Goal: Information Seeking & Learning: Check status

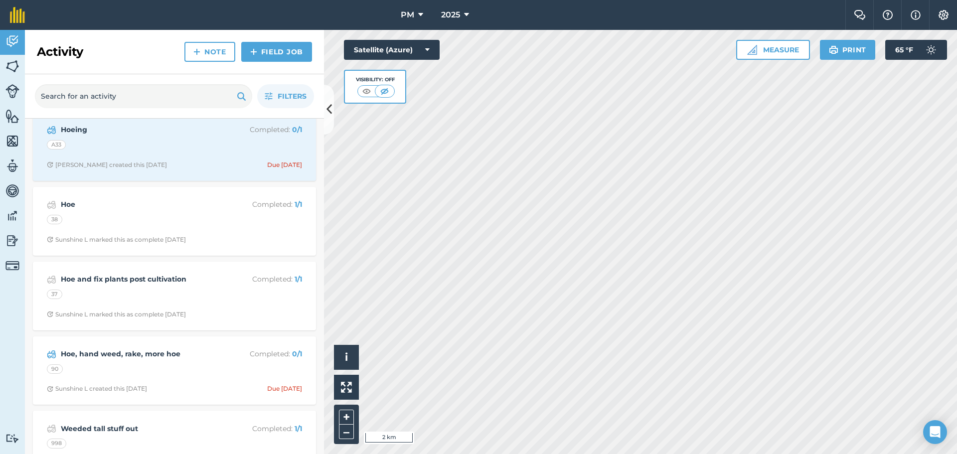
scroll to position [2143, 0]
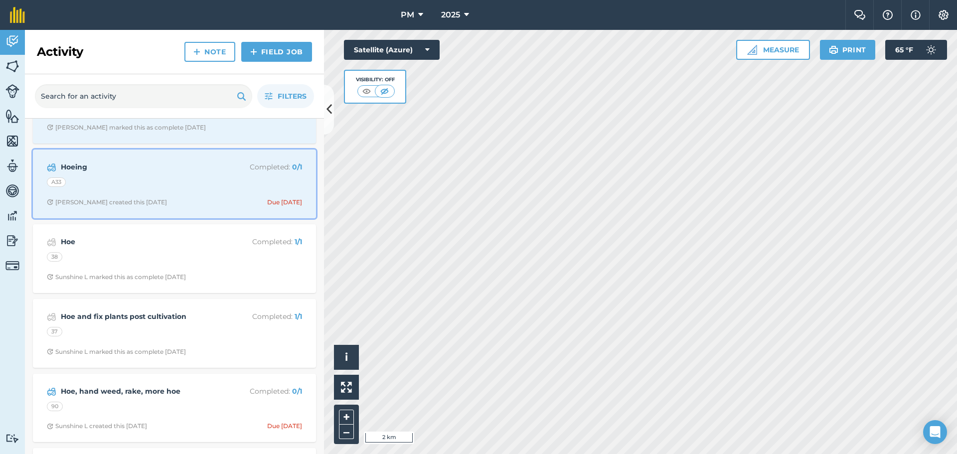
click at [190, 204] on span "[PERSON_NAME] created this [DATE] Due [DATE]" at bounding box center [174, 202] width 255 height 8
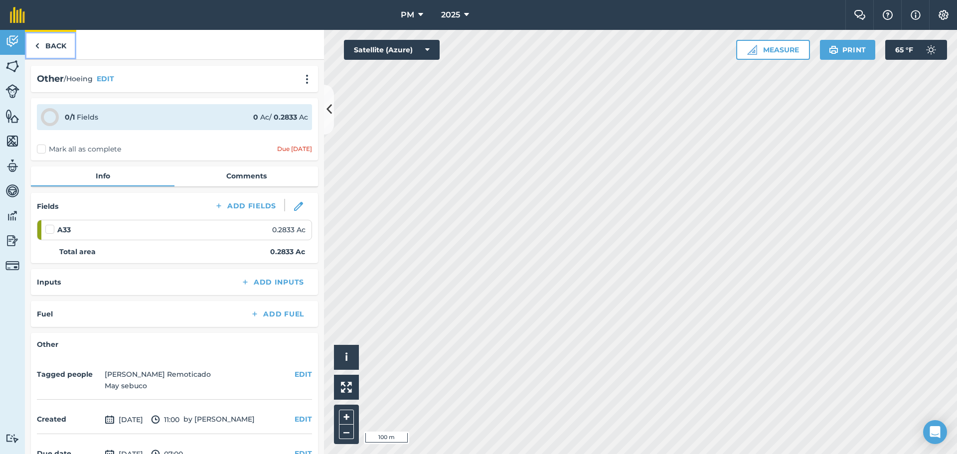
click at [56, 40] on link "Back" at bounding box center [50, 44] width 51 height 29
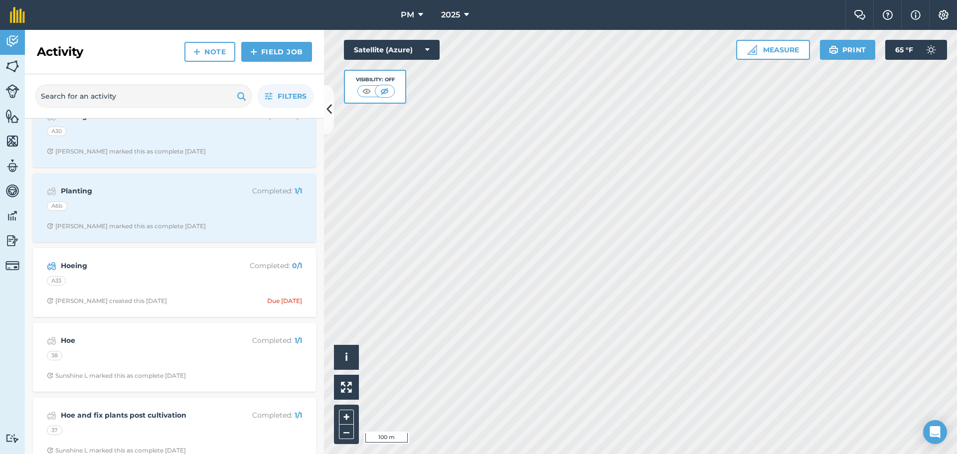
scroll to position [2043, 0]
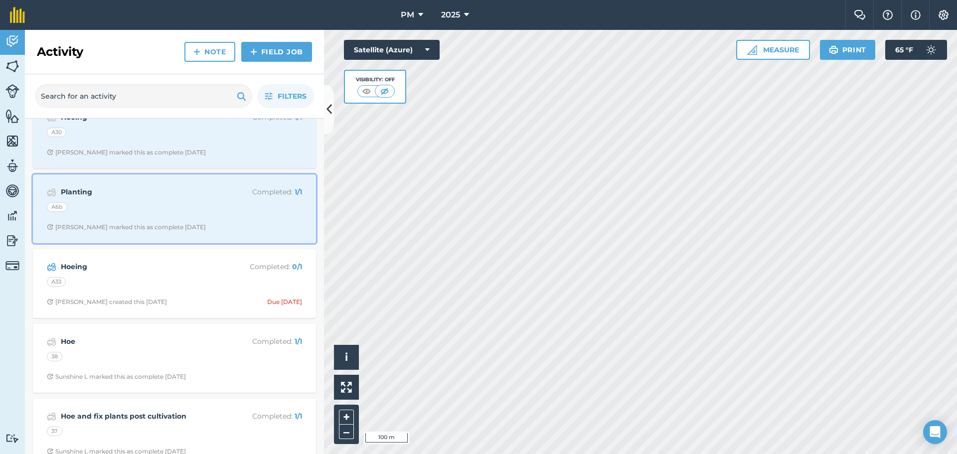
click at [162, 205] on div "A6b" at bounding box center [174, 208] width 255 height 13
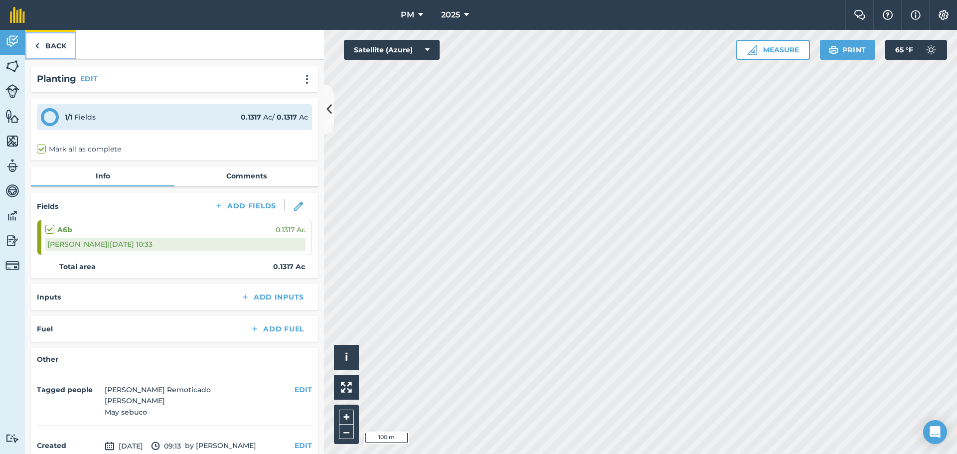
click at [56, 42] on link "Back" at bounding box center [50, 44] width 51 height 29
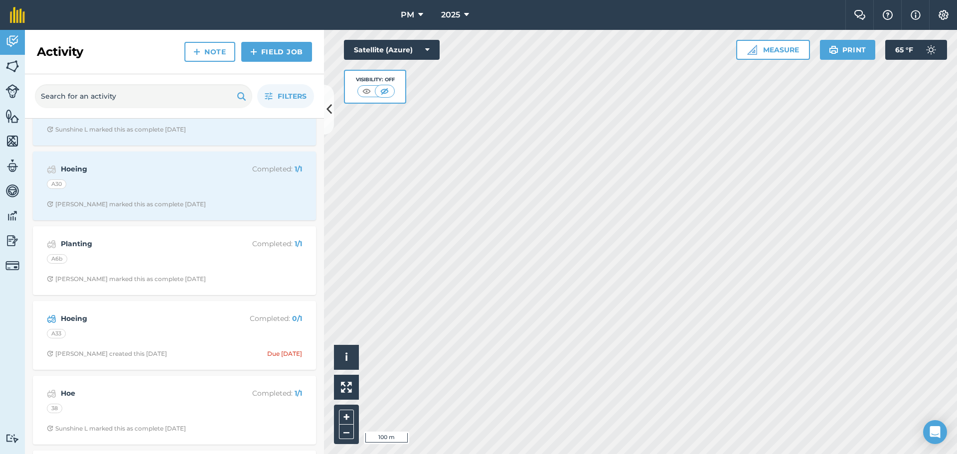
scroll to position [1993, 0]
click at [151, 188] on div "A30" at bounding box center [174, 183] width 255 height 13
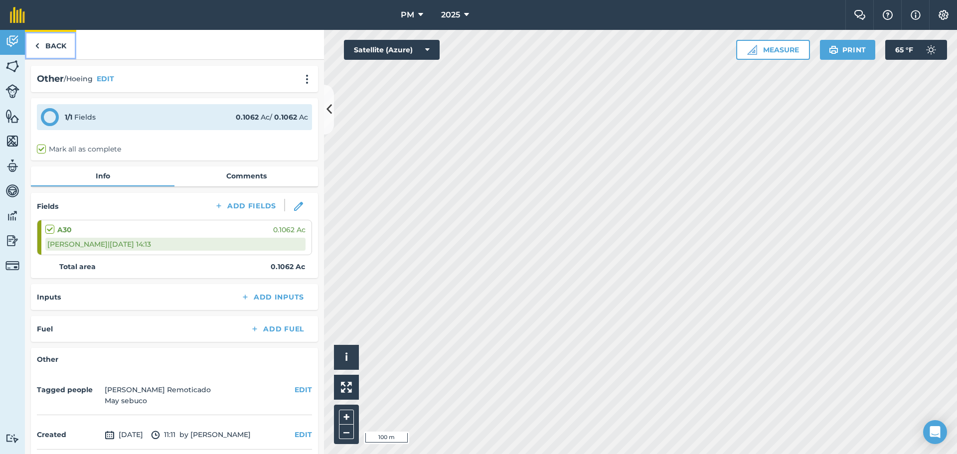
click at [46, 43] on link "Back" at bounding box center [50, 44] width 51 height 29
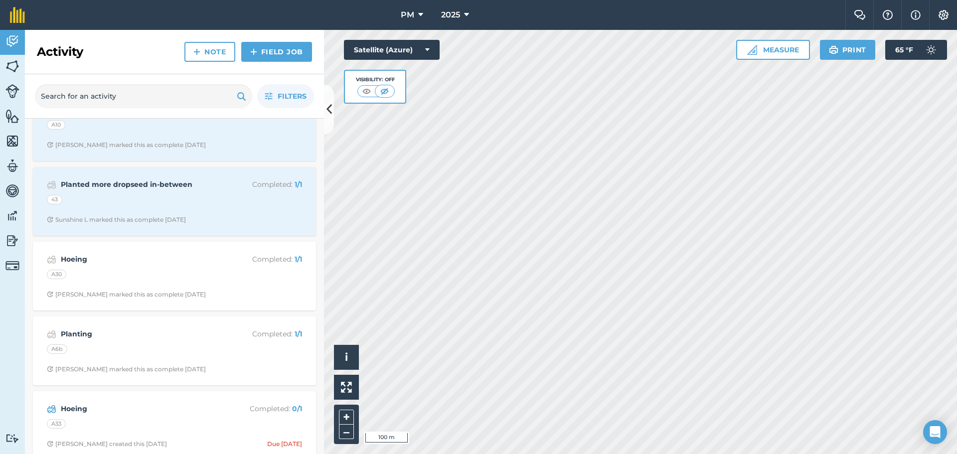
scroll to position [1894, 0]
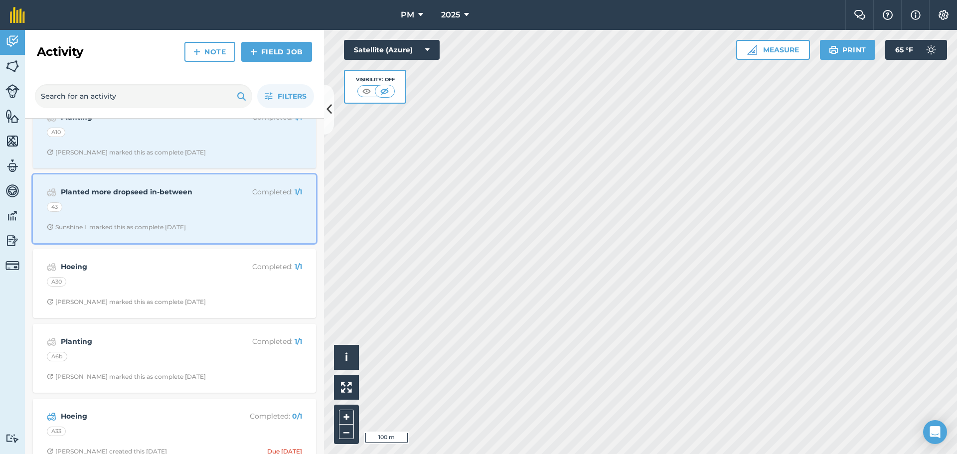
click at [131, 209] on div "43" at bounding box center [174, 208] width 255 height 13
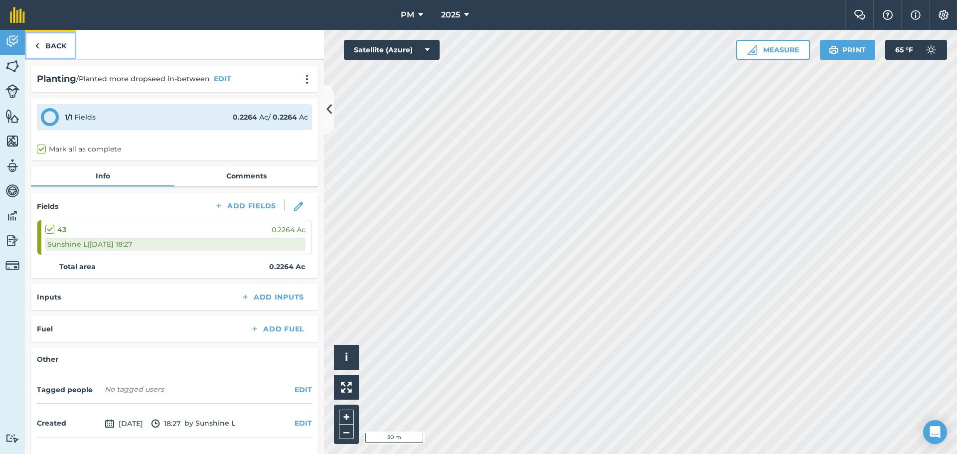
click at [48, 46] on link "Back" at bounding box center [50, 44] width 51 height 29
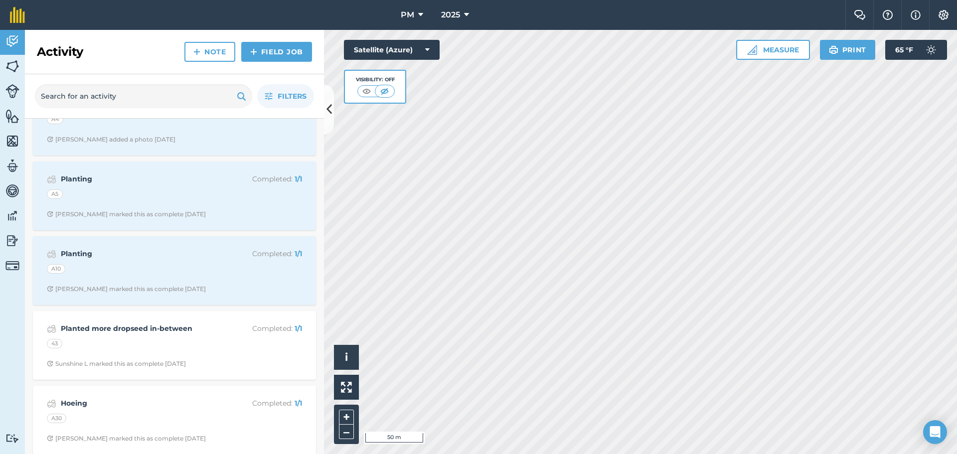
scroll to position [1744, 0]
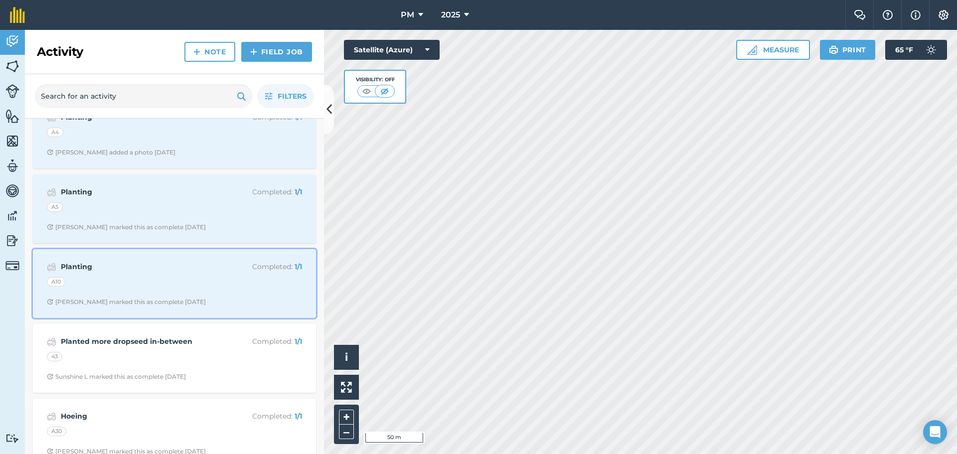
click at [154, 281] on div "A10" at bounding box center [174, 283] width 255 height 13
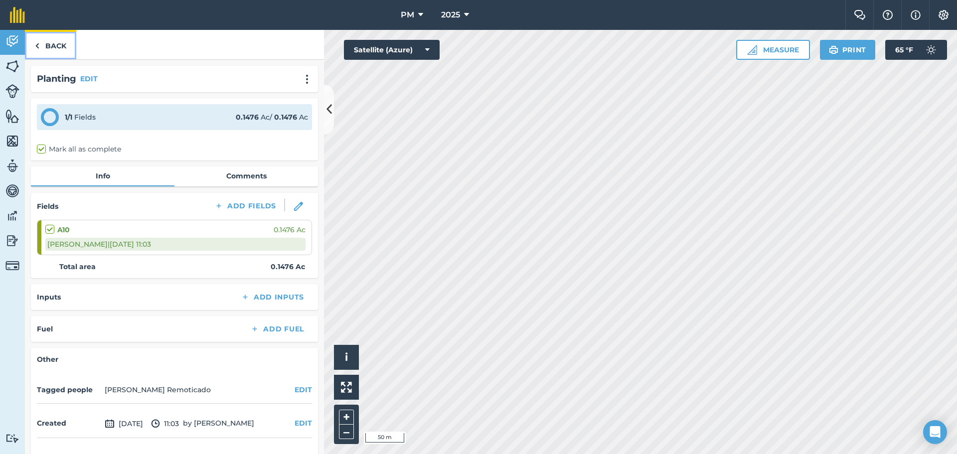
click at [46, 40] on link "Back" at bounding box center [50, 44] width 51 height 29
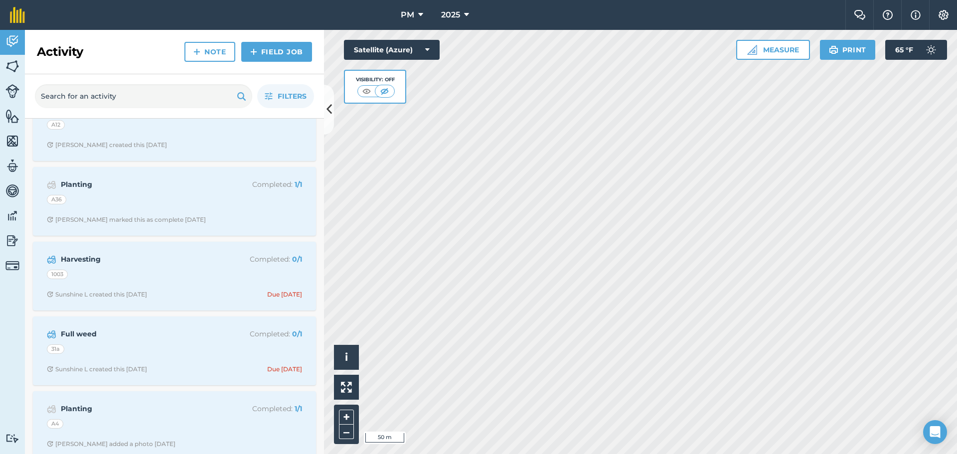
scroll to position [1644, 0]
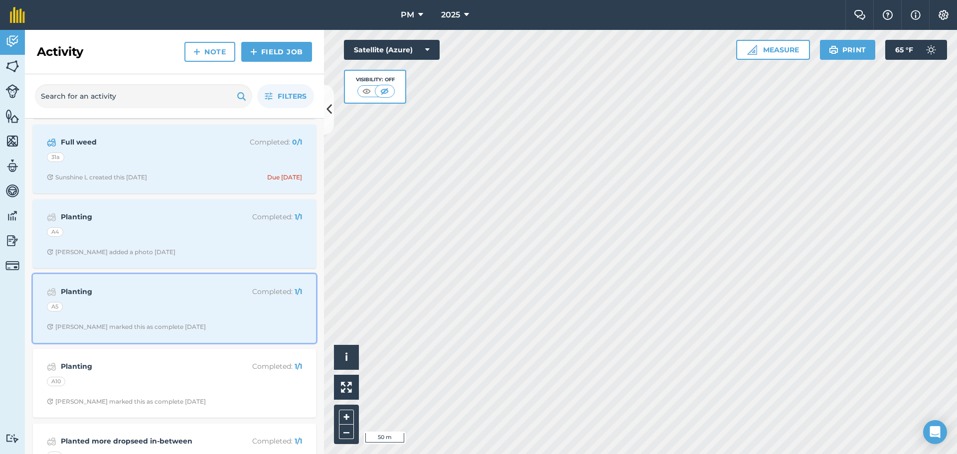
click at [126, 297] on strong "Planting" at bounding box center [140, 291] width 158 height 11
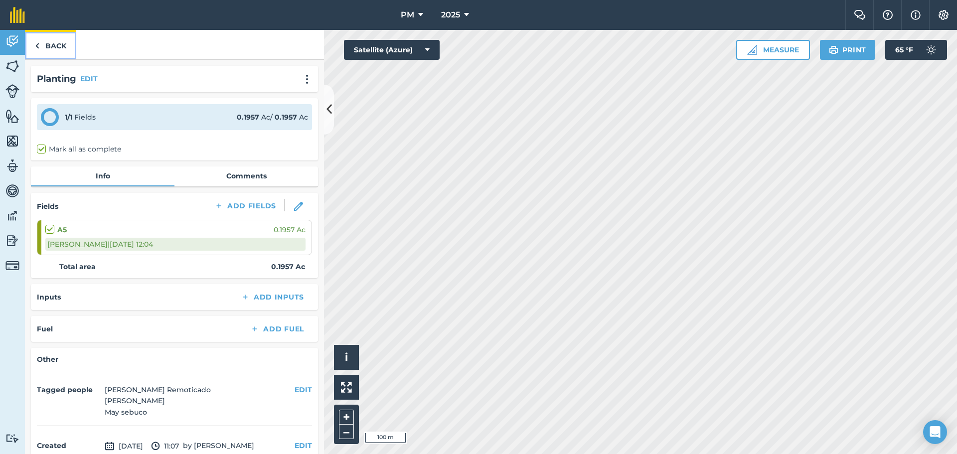
click at [56, 49] on link "Back" at bounding box center [50, 44] width 51 height 29
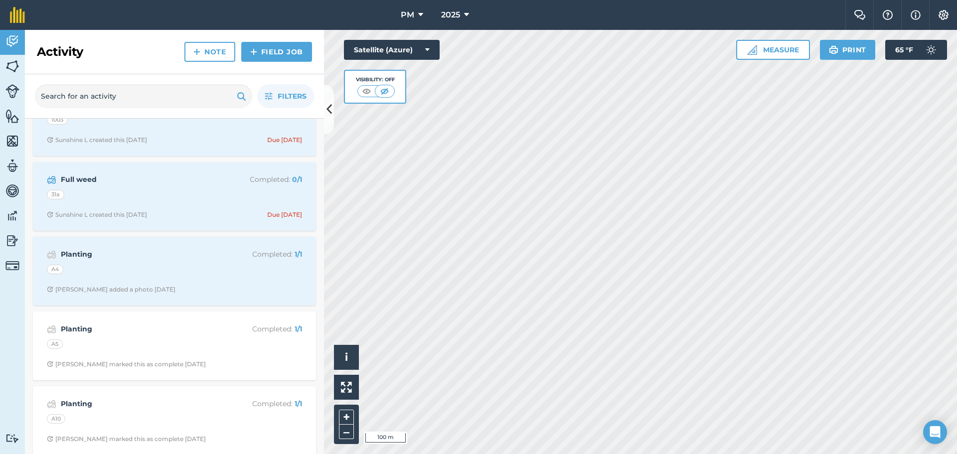
scroll to position [1595, 0]
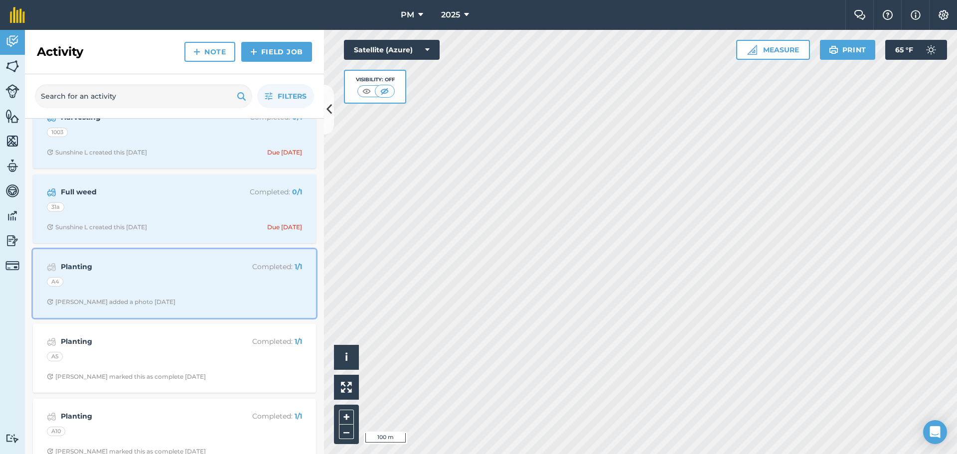
click at [164, 266] on strong "Planting" at bounding box center [140, 266] width 158 height 11
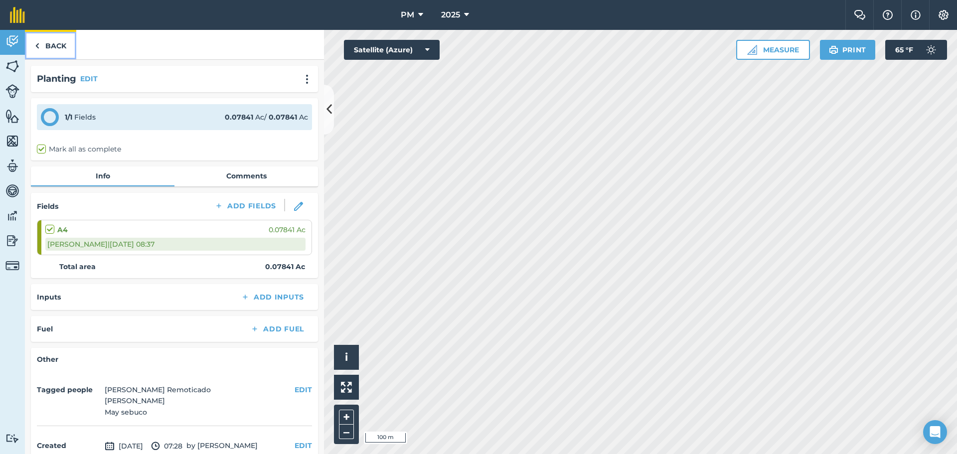
click at [48, 45] on link "Back" at bounding box center [50, 44] width 51 height 29
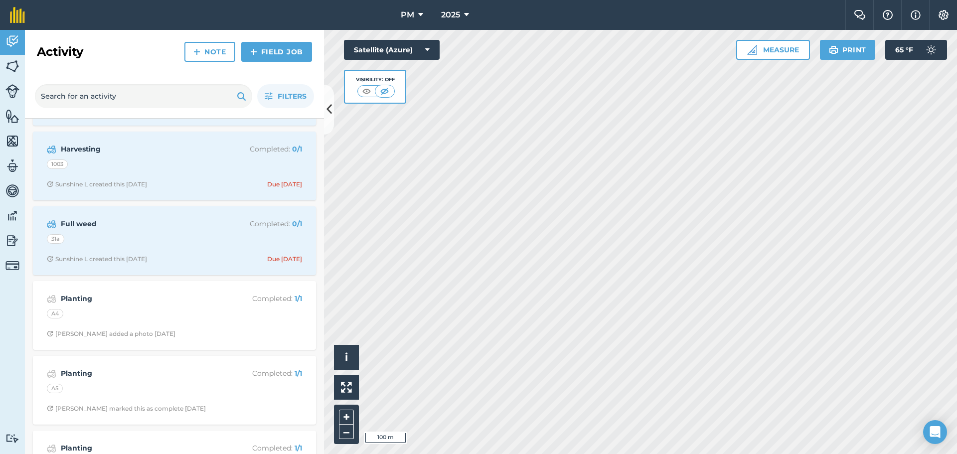
scroll to position [1545, 0]
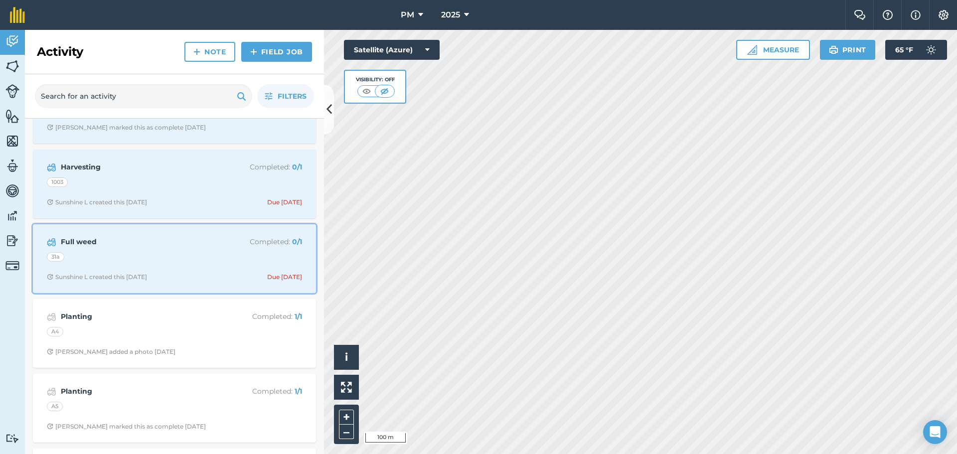
click at [112, 249] on div "Full weed Completed : 0 / 1 31a Sunshine L created this [DATE] Due [DATE]" at bounding box center [174, 258] width 271 height 57
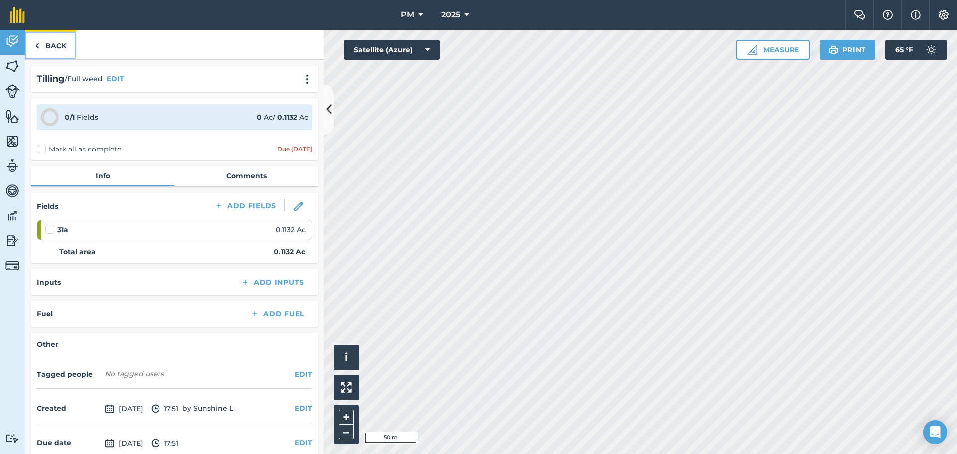
click at [60, 49] on link "Back" at bounding box center [50, 44] width 51 height 29
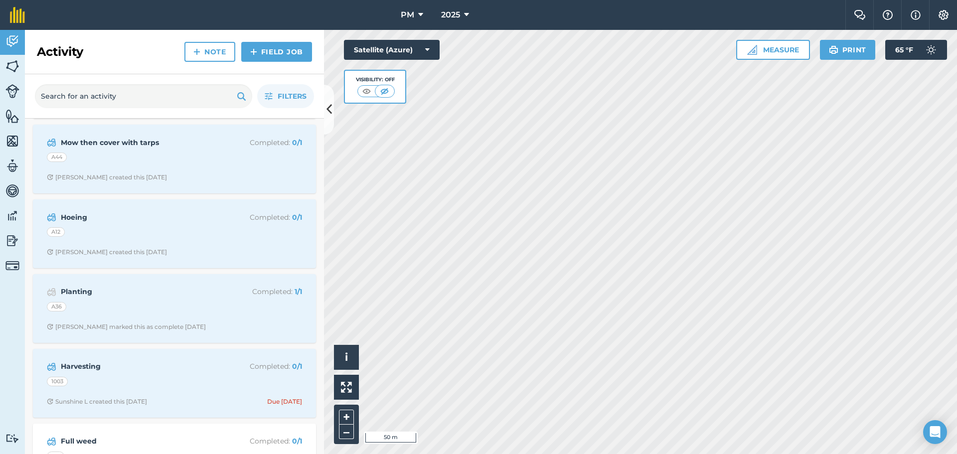
scroll to position [1395, 0]
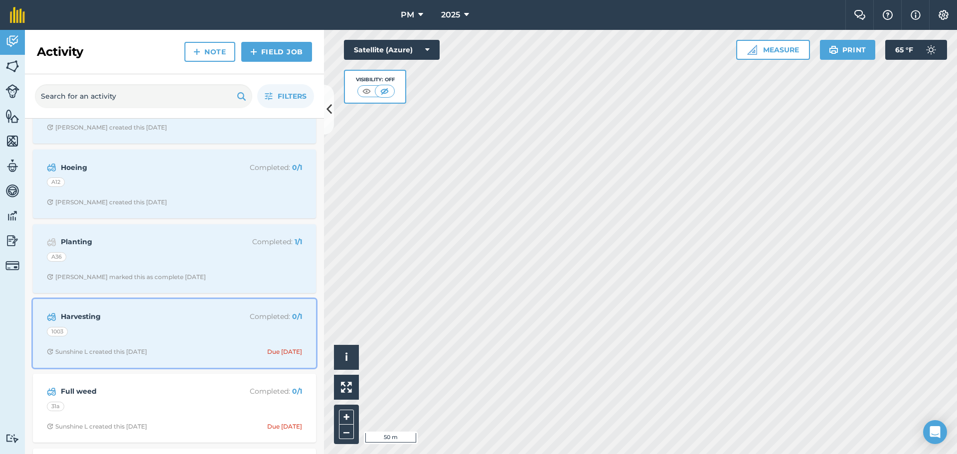
click at [149, 331] on div "1003" at bounding box center [174, 333] width 255 height 13
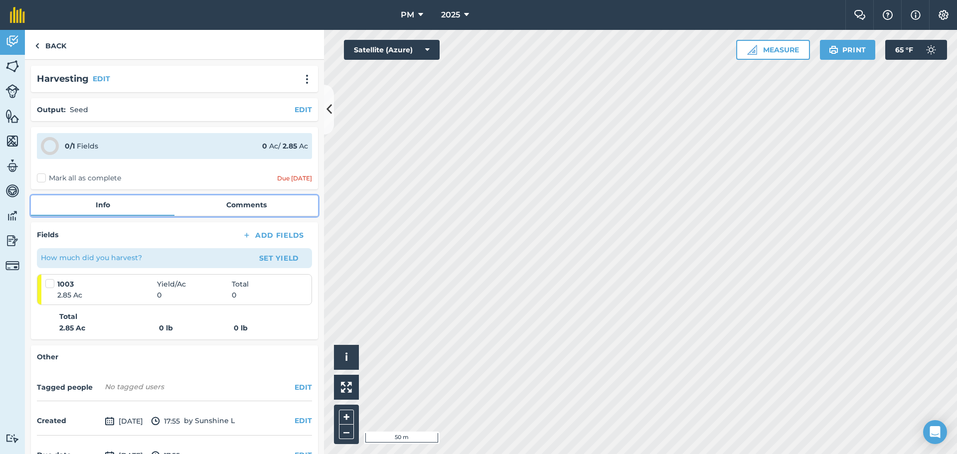
click at [213, 209] on link "Comments" at bounding box center [246, 204] width 144 height 19
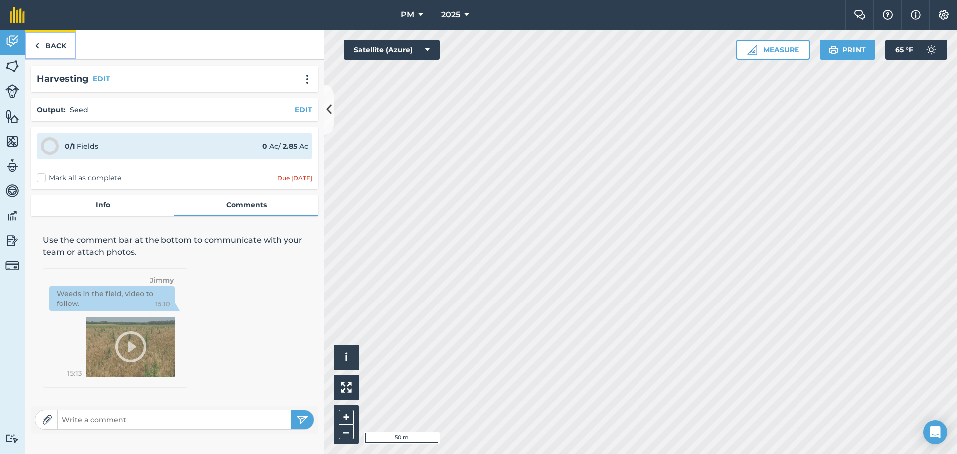
click at [50, 43] on link "Back" at bounding box center [50, 44] width 51 height 29
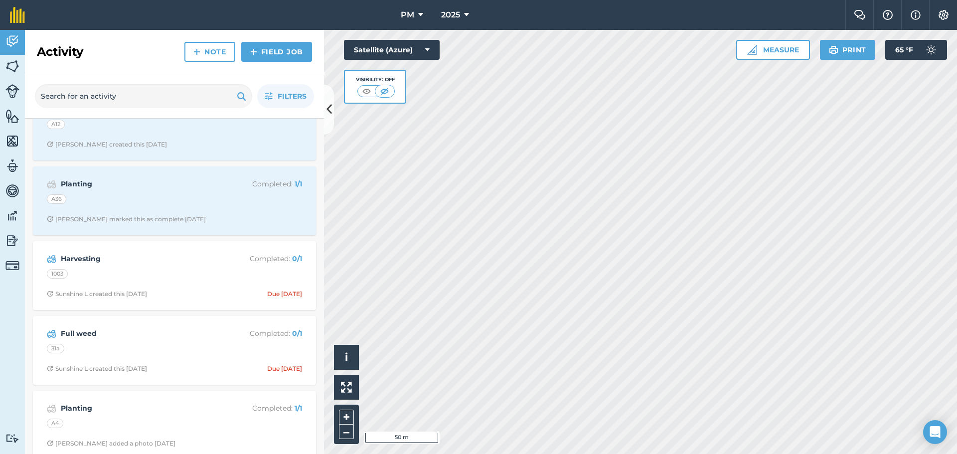
scroll to position [1445, 0]
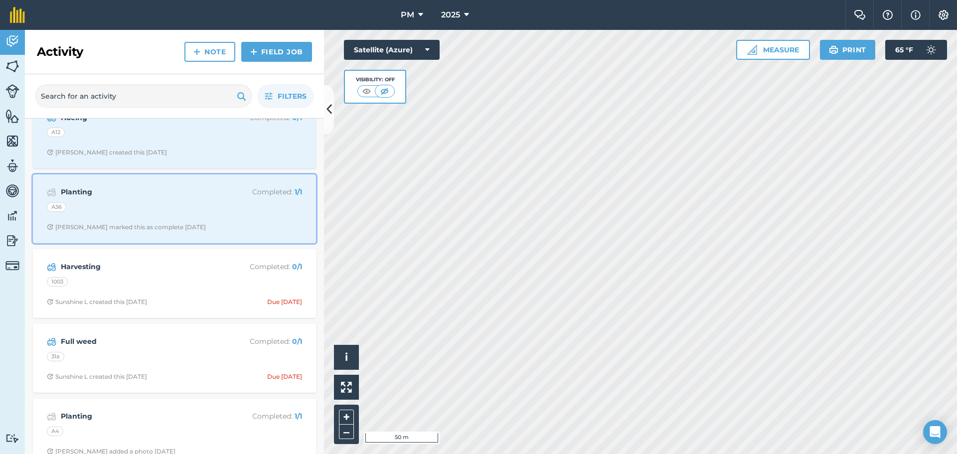
click at [190, 209] on div "A36" at bounding box center [174, 208] width 255 height 13
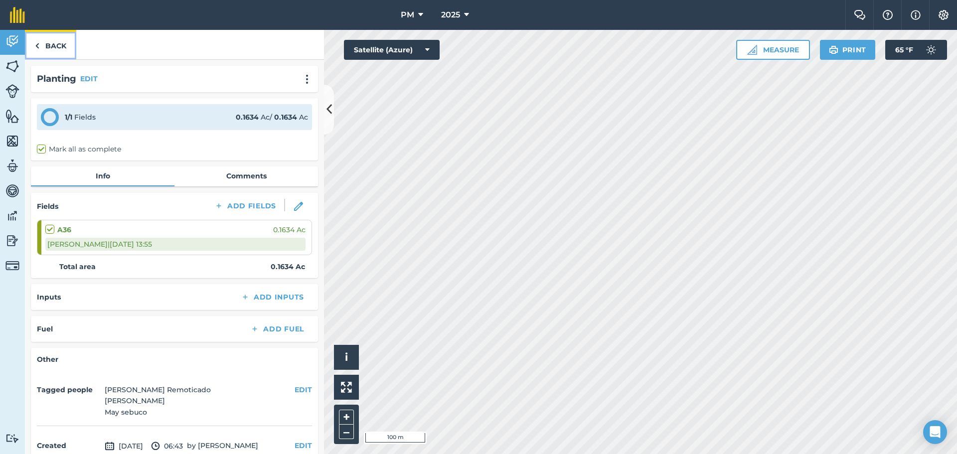
click at [54, 47] on link "Back" at bounding box center [50, 44] width 51 height 29
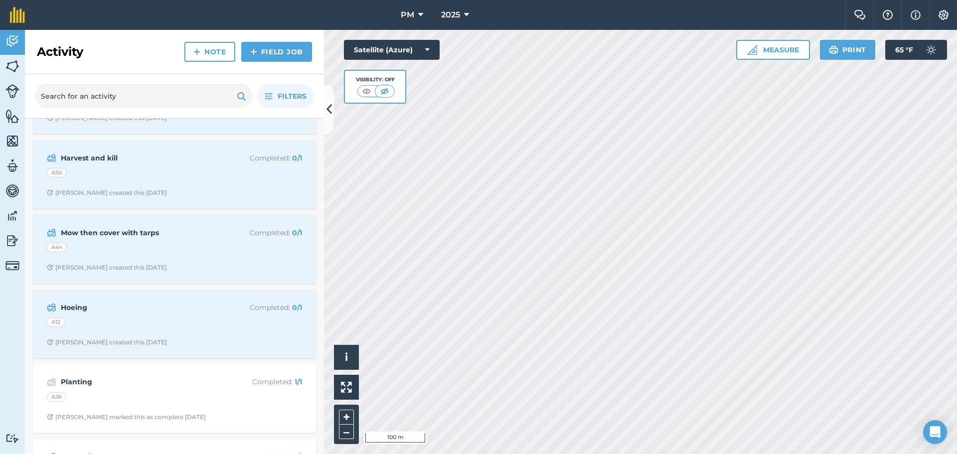
scroll to position [1296, 0]
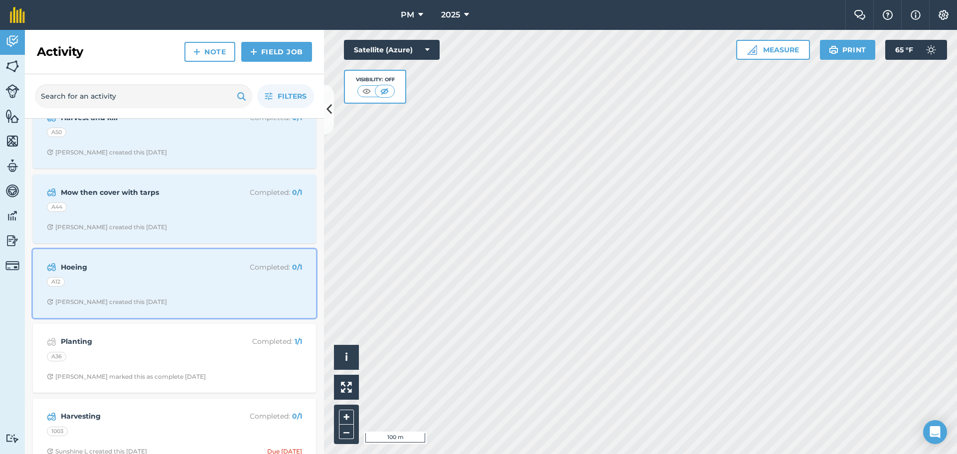
click at [129, 296] on div "Hoeing Completed : 0 / 1 A12 [PERSON_NAME] created this [DATE]" at bounding box center [174, 283] width 271 height 57
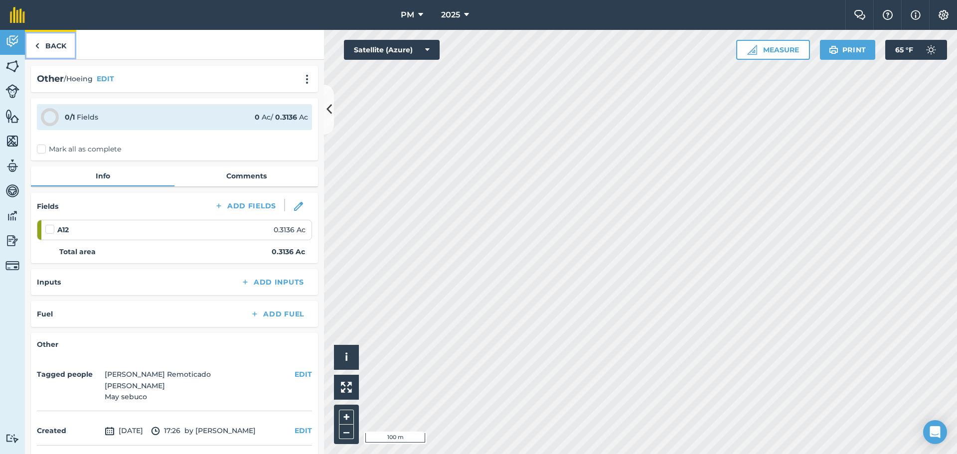
click at [38, 46] on img at bounding box center [37, 46] width 4 height 12
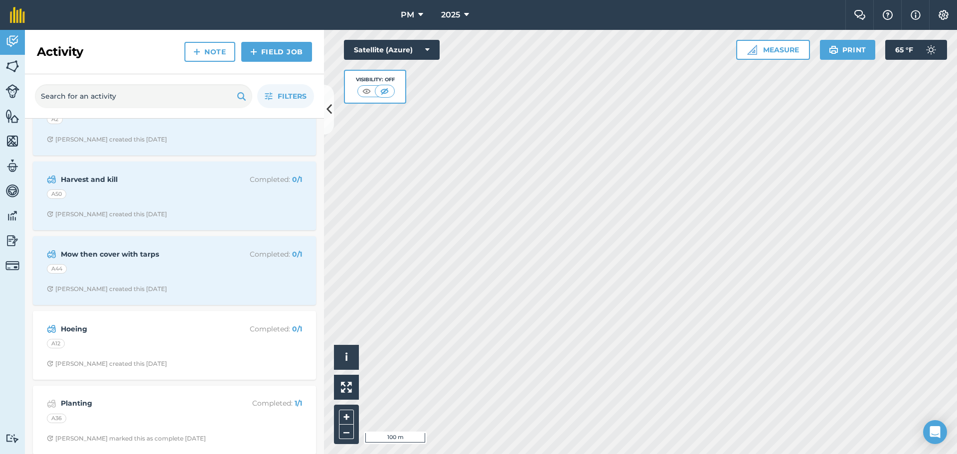
scroll to position [1246, 0]
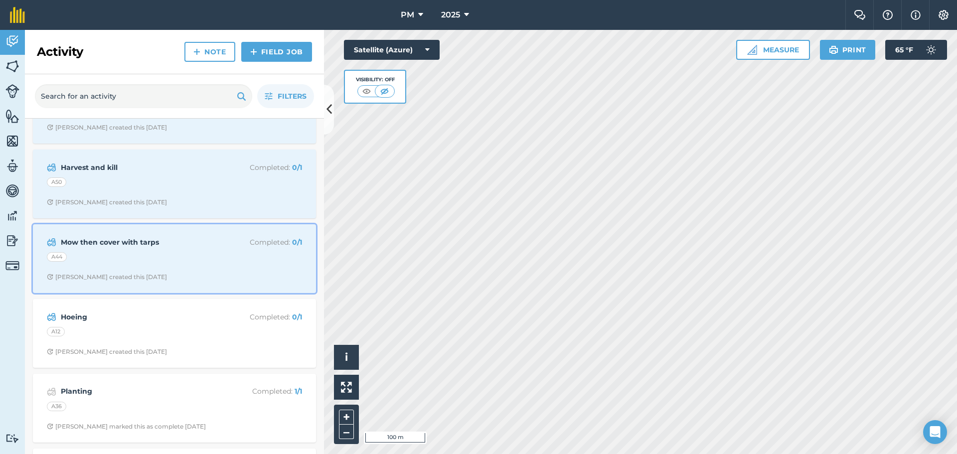
click at [129, 247] on strong "Mow then cover with tarps" at bounding box center [140, 242] width 158 height 11
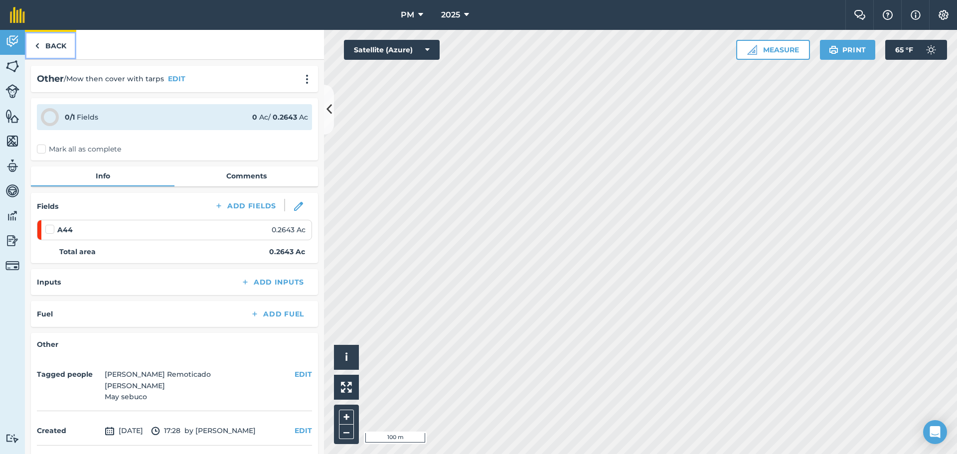
click at [66, 45] on link "Back" at bounding box center [50, 44] width 51 height 29
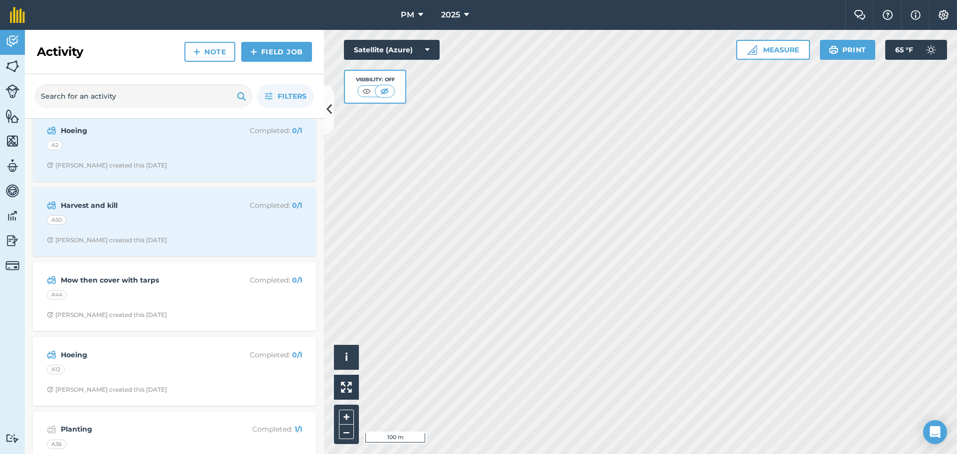
scroll to position [1246, 0]
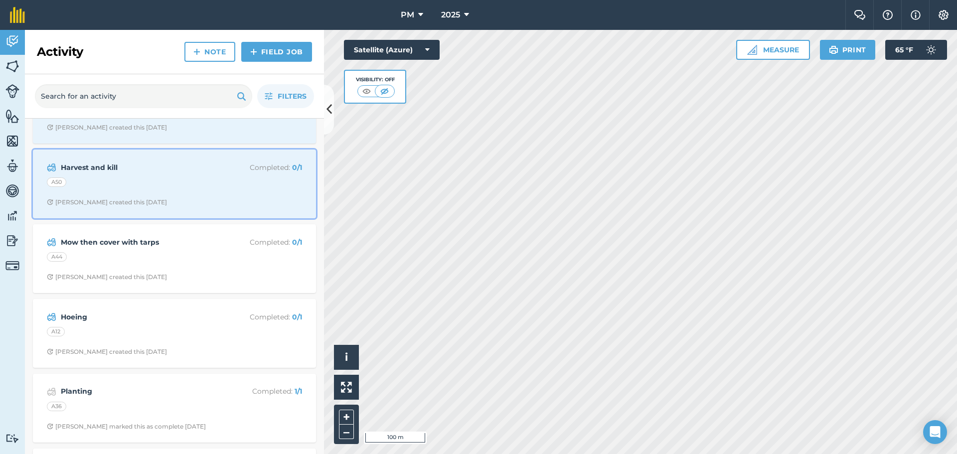
click at [163, 188] on div "A50" at bounding box center [174, 183] width 255 height 13
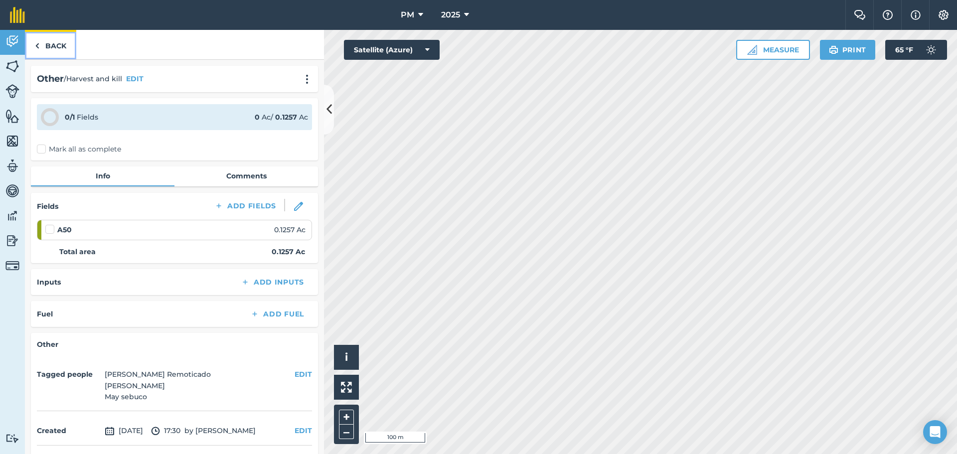
click at [52, 46] on link "Back" at bounding box center [50, 44] width 51 height 29
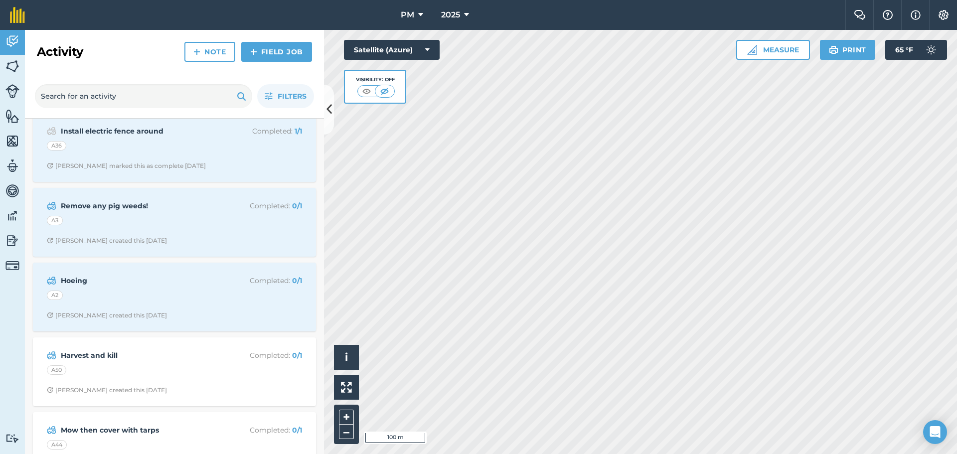
scroll to position [1046, 0]
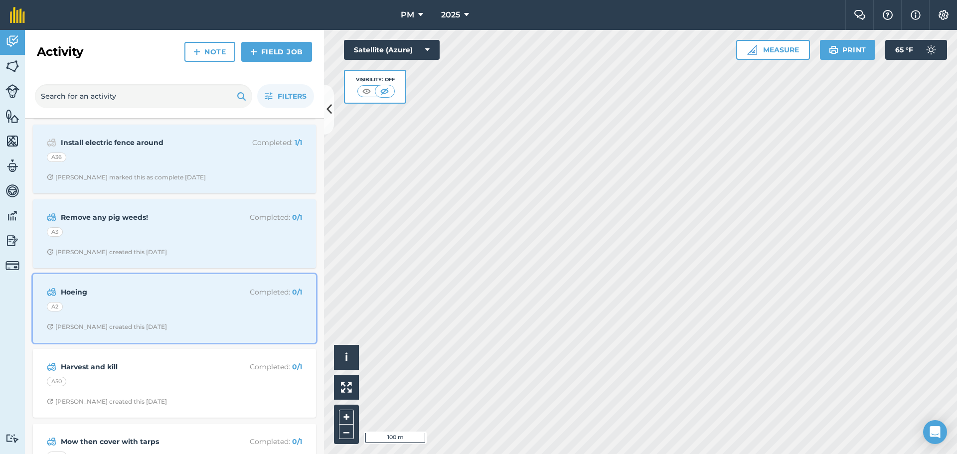
click at [130, 297] on strong "Hoeing" at bounding box center [140, 292] width 158 height 11
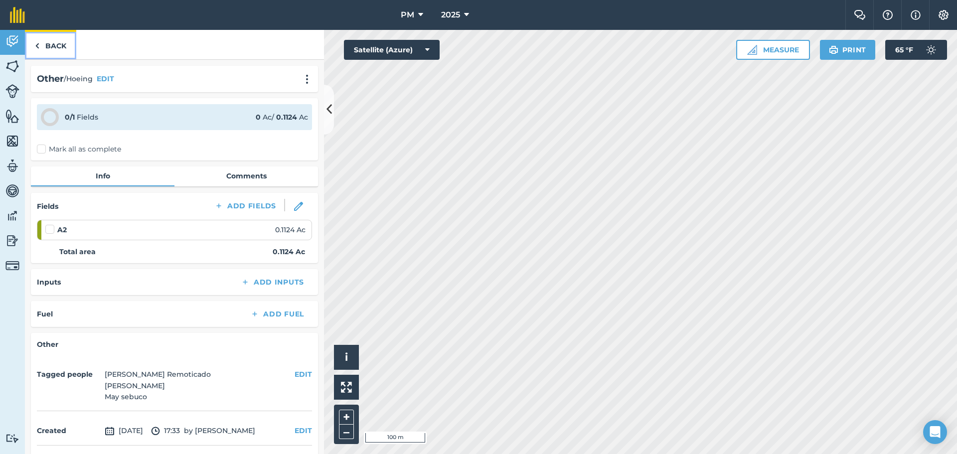
click at [58, 49] on link "Back" at bounding box center [50, 44] width 51 height 29
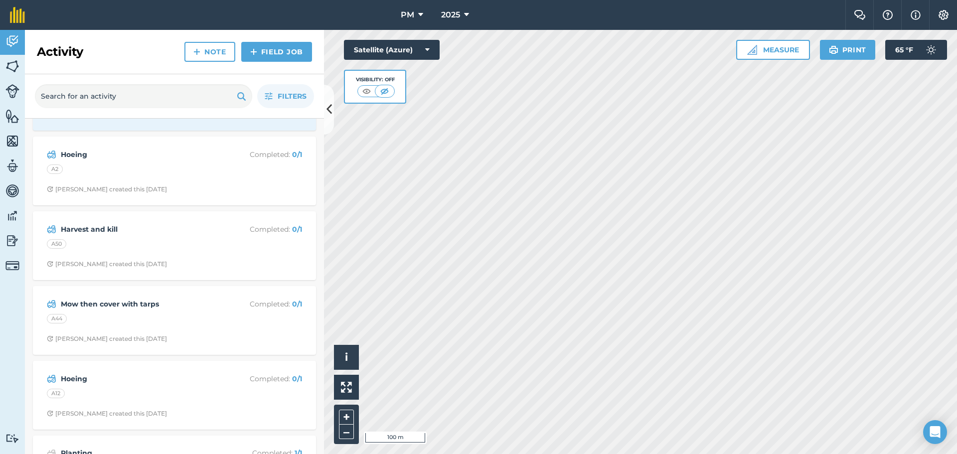
scroll to position [1046, 0]
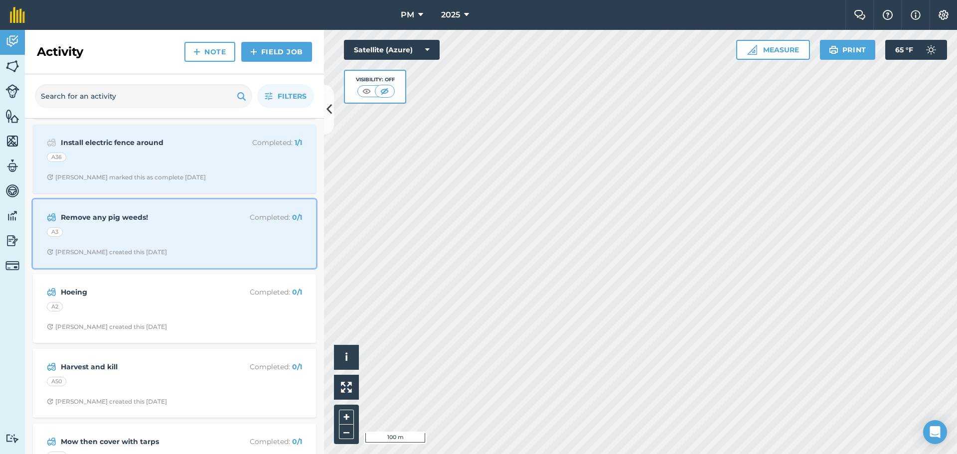
click at [142, 237] on div "A3" at bounding box center [174, 233] width 255 height 13
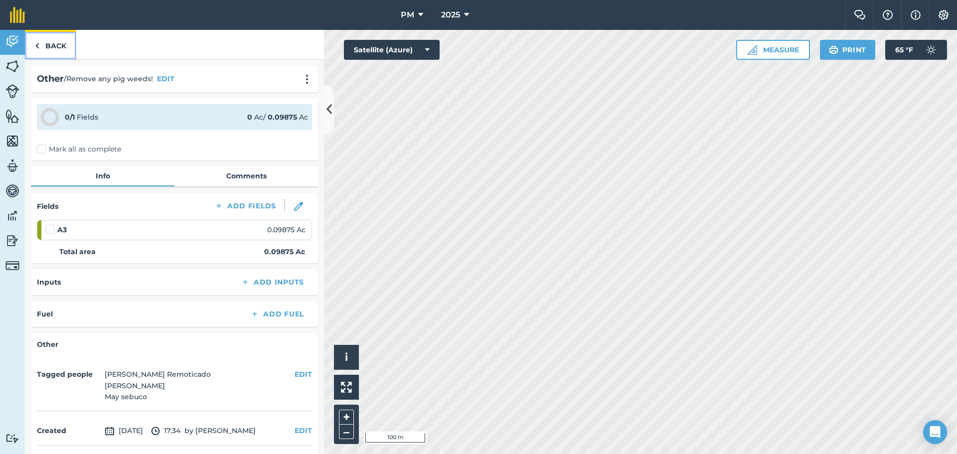
click at [48, 45] on link "Back" at bounding box center [50, 44] width 51 height 29
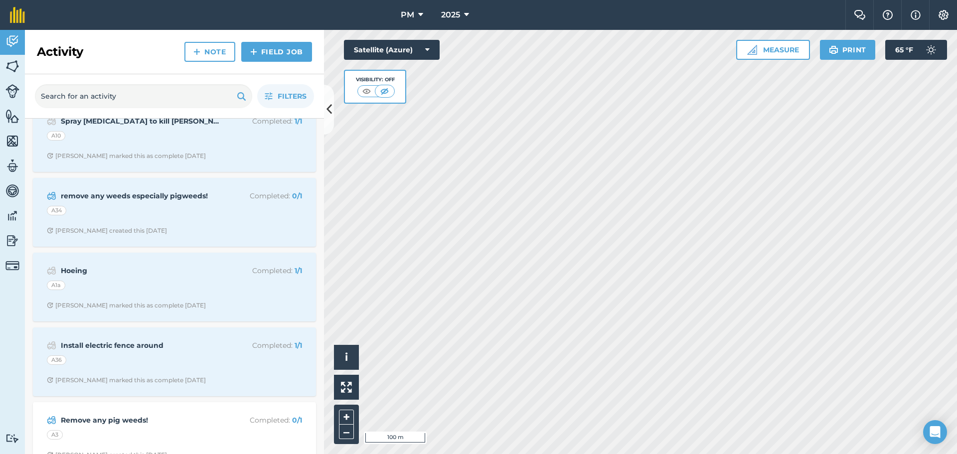
scroll to position [847, 0]
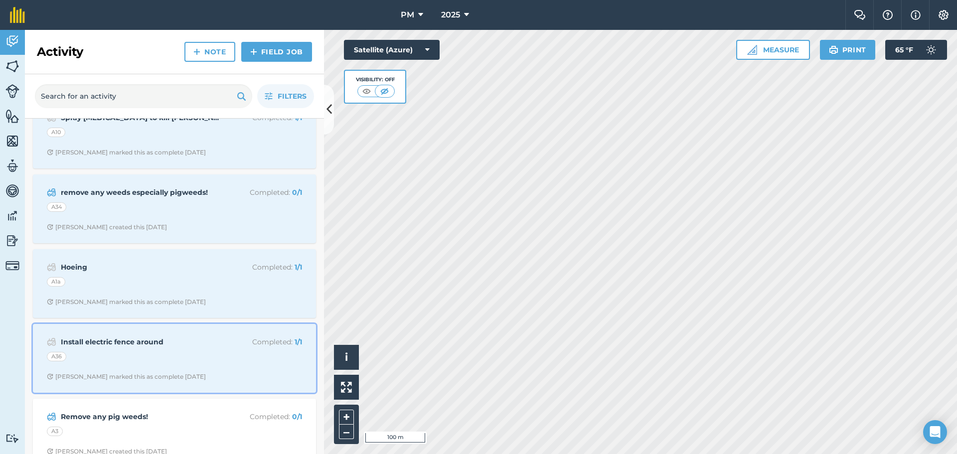
click at [125, 346] on strong "Install electric fence around" at bounding box center [140, 341] width 158 height 11
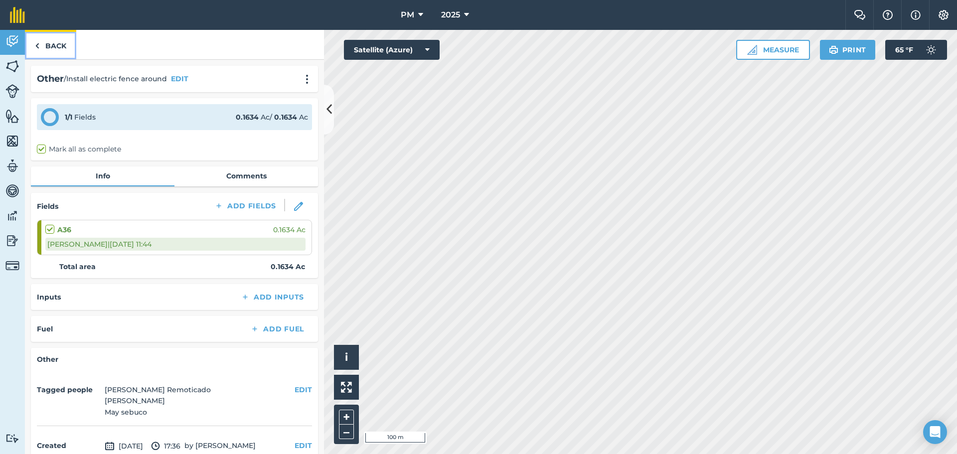
click at [49, 40] on link "Back" at bounding box center [50, 44] width 51 height 29
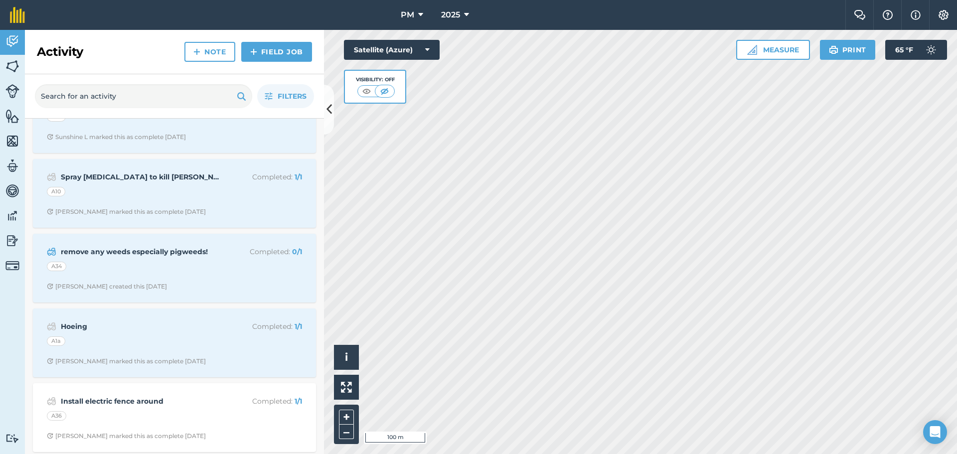
scroll to position [797, 0]
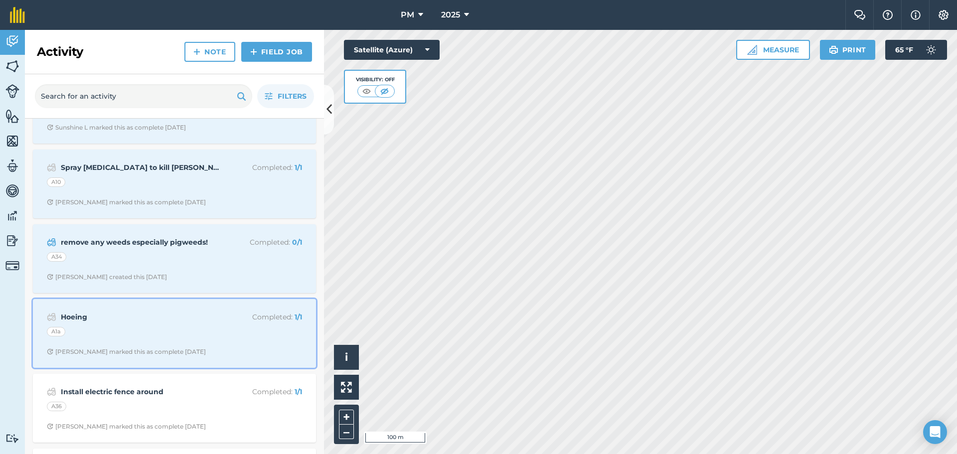
click at [146, 320] on strong "Hoeing" at bounding box center [140, 316] width 158 height 11
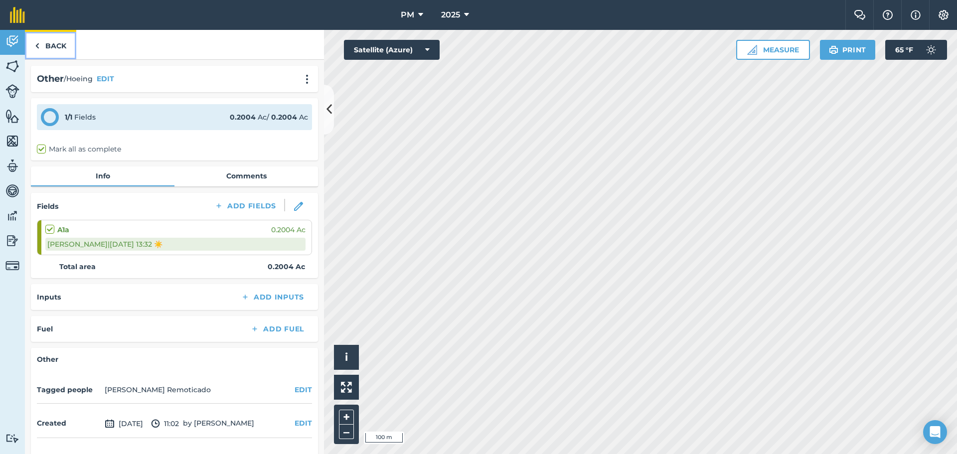
click at [50, 48] on link "Back" at bounding box center [50, 44] width 51 height 29
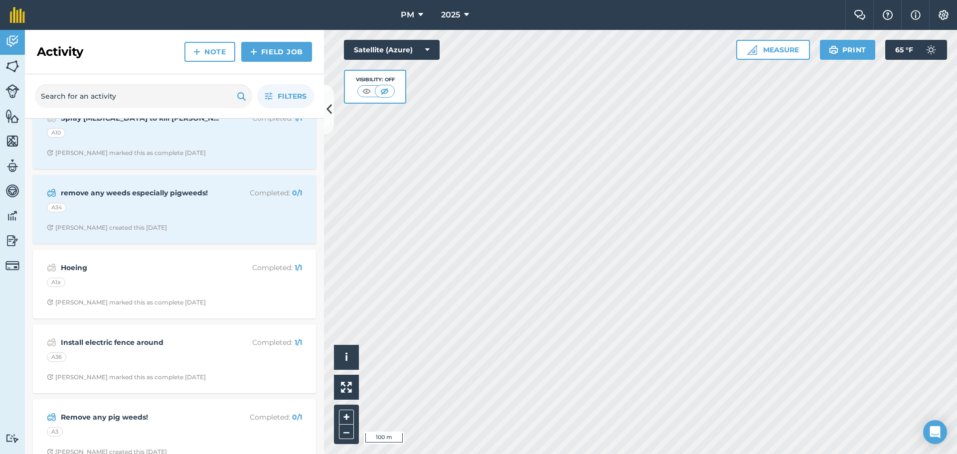
scroll to position [847, 0]
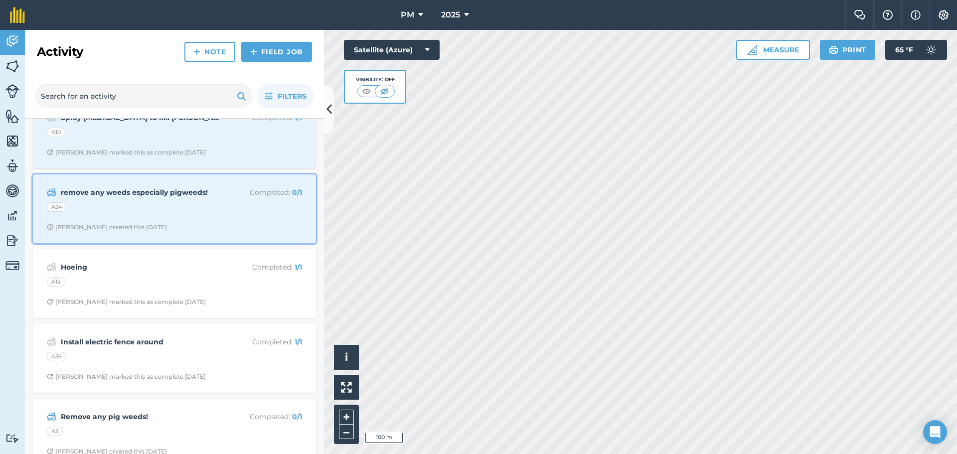
click at [127, 212] on div "A34" at bounding box center [174, 208] width 255 height 13
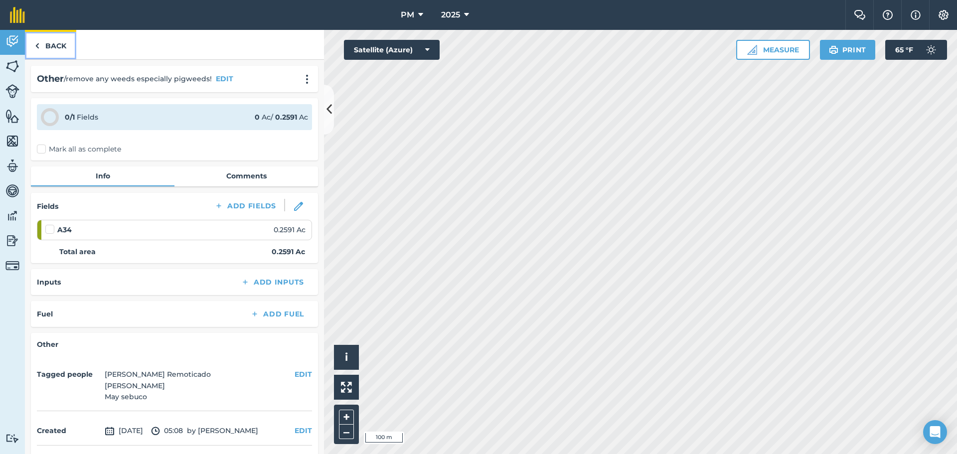
click at [55, 45] on link "Back" at bounding box center [50, 44] width 51 height 29
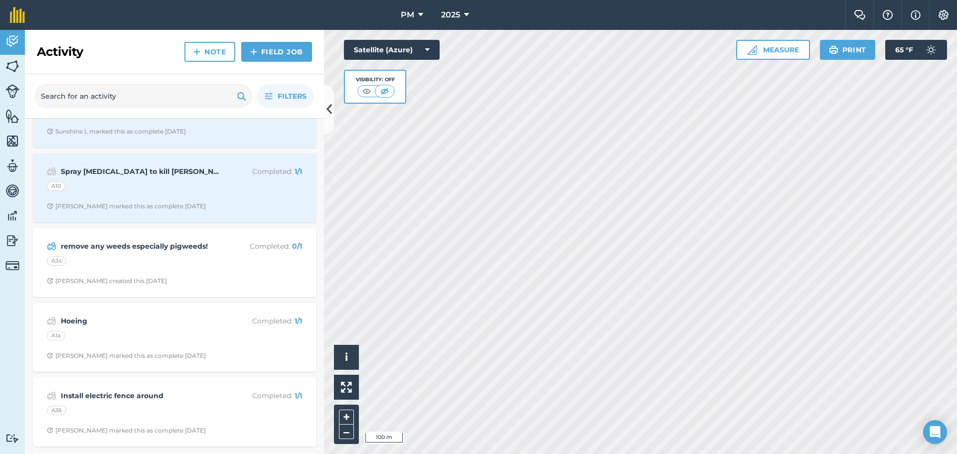
scroll to position [797, 0]
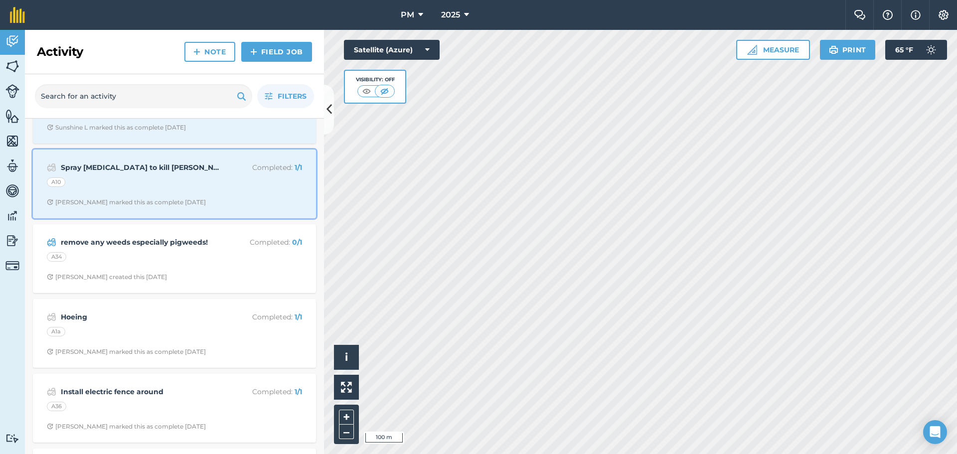
click at [100, 194] on div "Spray [MEDICAL_DATA] to kill Aphids Completed : 1 / 1 A10 [PERSON_NAME] marked …" at bounding box center [174, 183] width 271 height 57
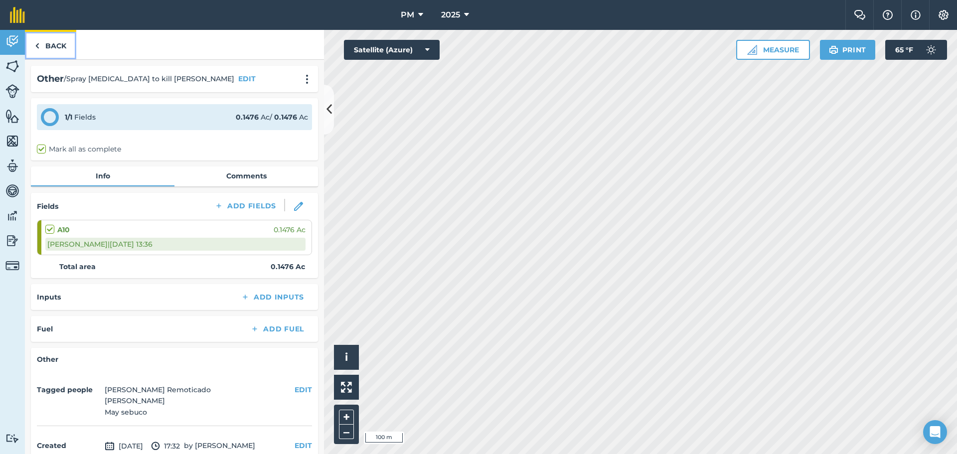
click at [59, 46] on link "Back" at bounding box center [50, 44] width 51 height 29
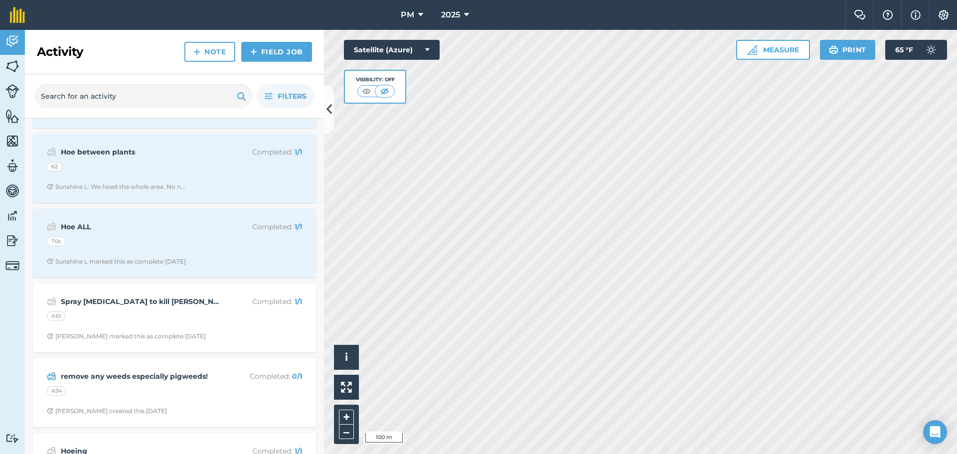
scroll to position [698, 0]
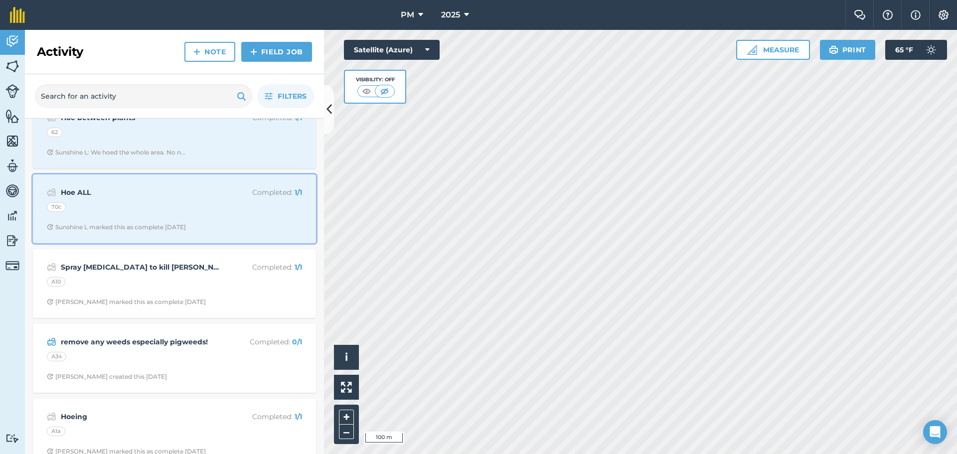
click at [172, 214] on div "70c" at bounding box center [174, 208] width 255 height 13
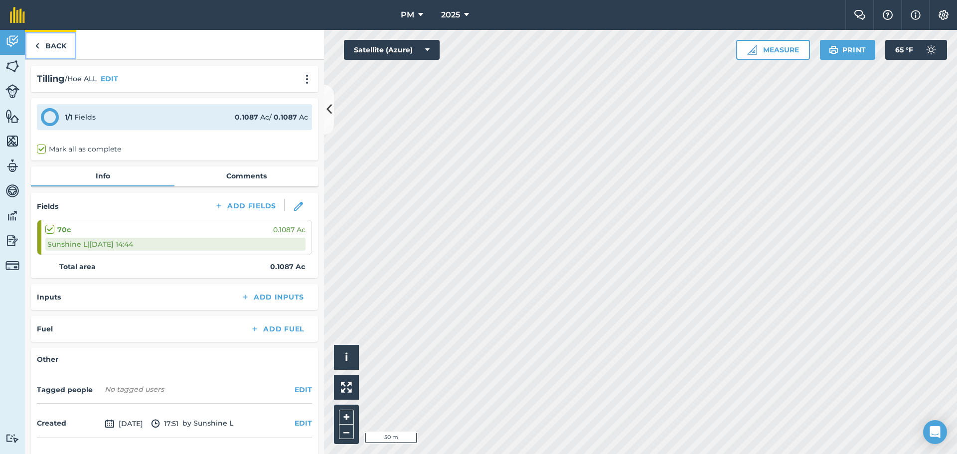
click at [52, 49] on link "Back" at bounding box center [50, 44] width 51 height 29
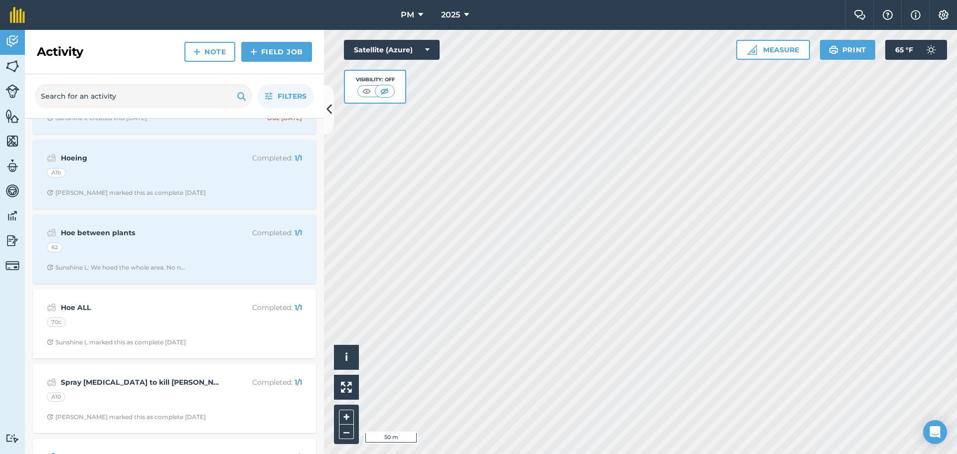
scroll to position [548, 0]
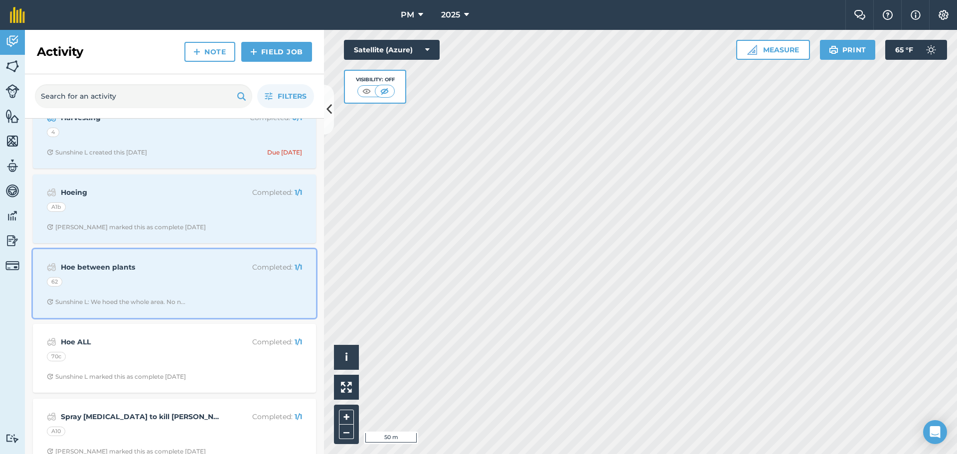
click at [140, 258] on div "Hoe between plants Completed : 1 / 1 62 Sunshine L: We hoed the whole area. No …" at bounding box center [174, 283] width 271 height 57
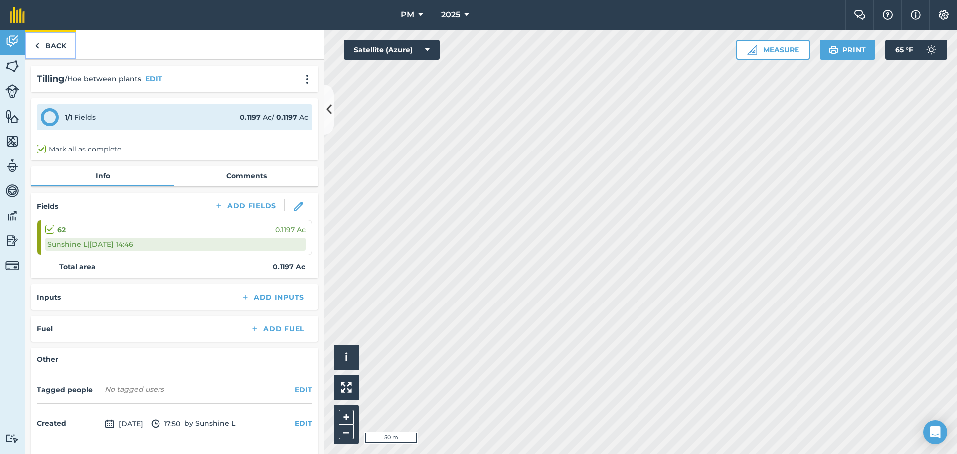
click at [49, 42] on link "Back" at bounding box center [50, 44] width 51 height 29
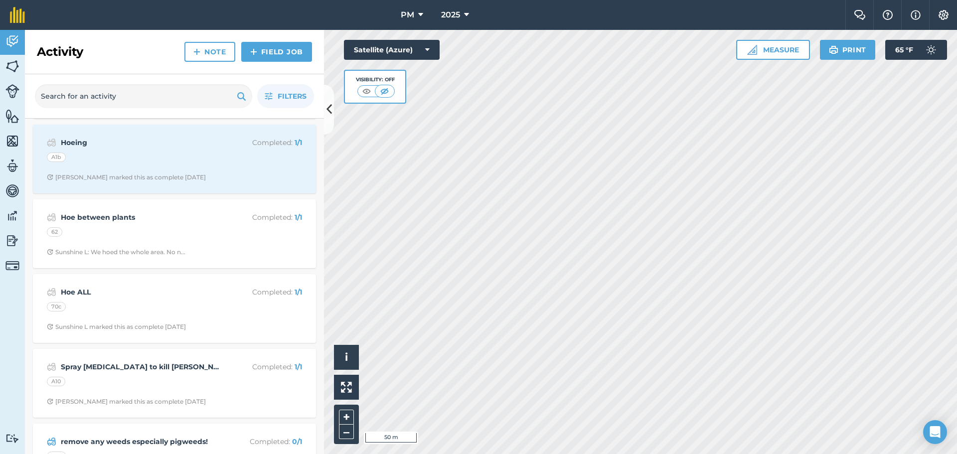
scroll to position [448, 0]
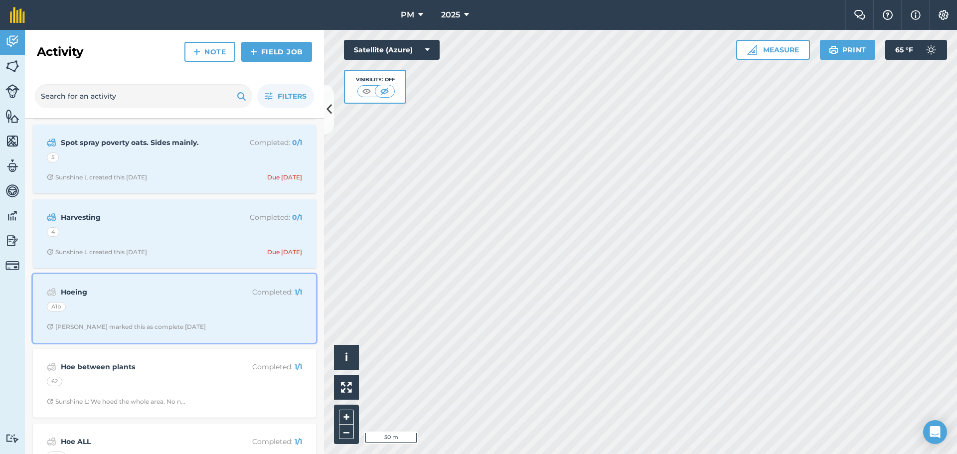
click at [141, 307] on div "A1b" at bounding box center [174, 308] width 255 height 13
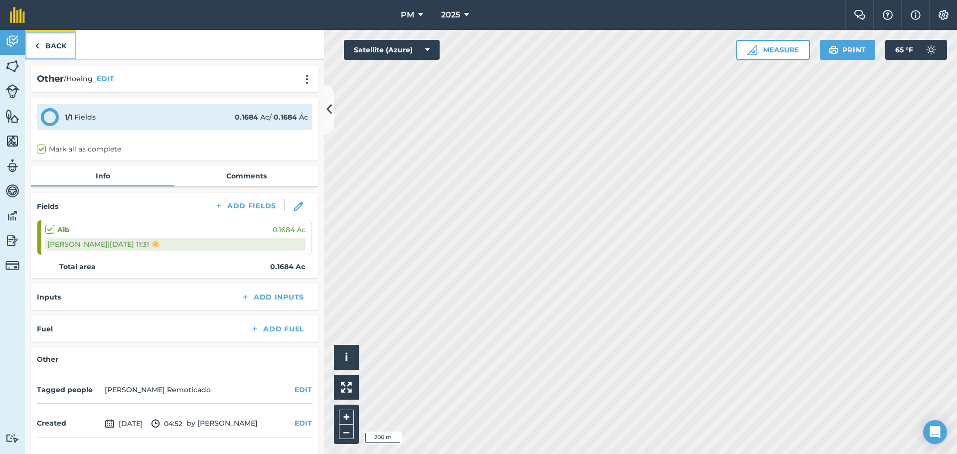
click at [60, 50] on link "Back" at bounding box center [50, 44] width 51 height 29
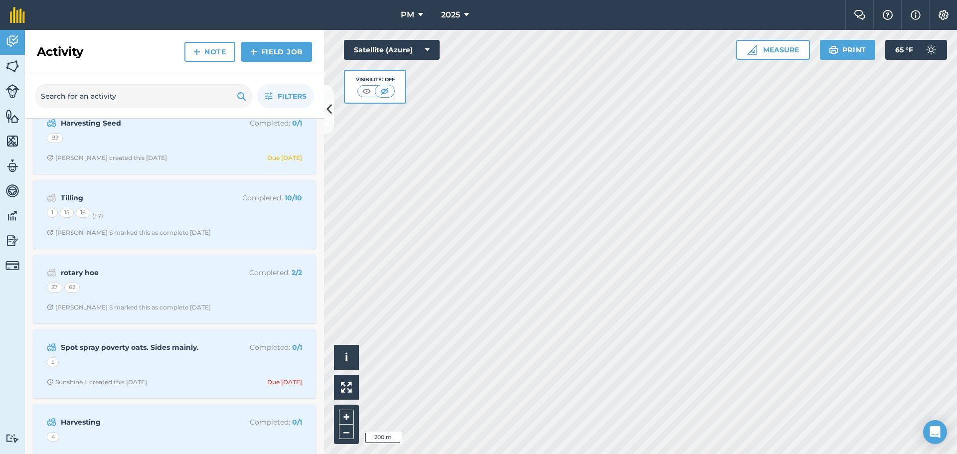
scroll to position [399, 0]
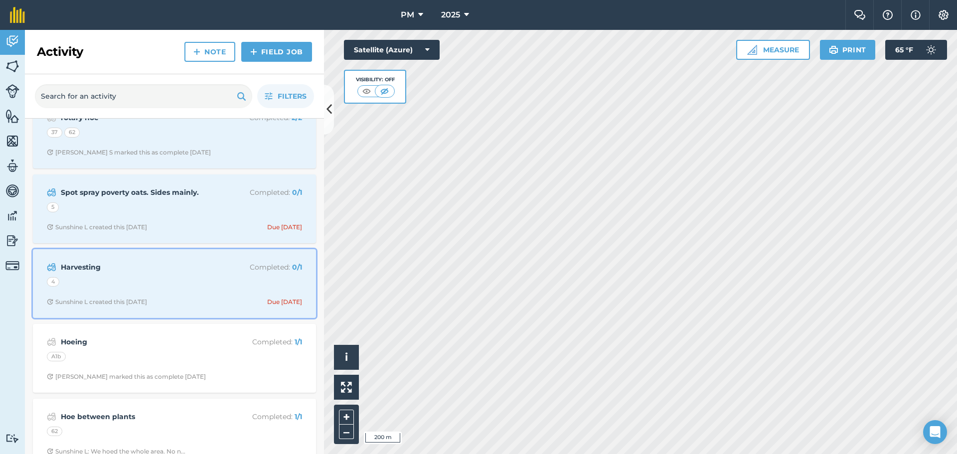
click at [154, 285] on div "4" at bounding box center [174, 283] width 255 height 13
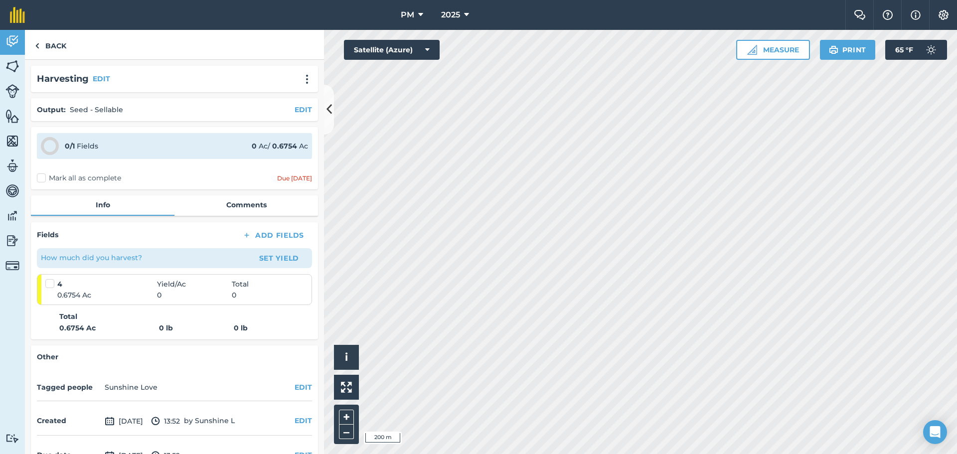
click at [190, 450] on div "Activity Fields Livestock Features Maps Team Vehicles Data Reporting Billing Tu…" at bounding box center [478, 242] width 957 height 424
click at [46, 42] on link "Back" at bounding box center [50, 44] width 51 height 29
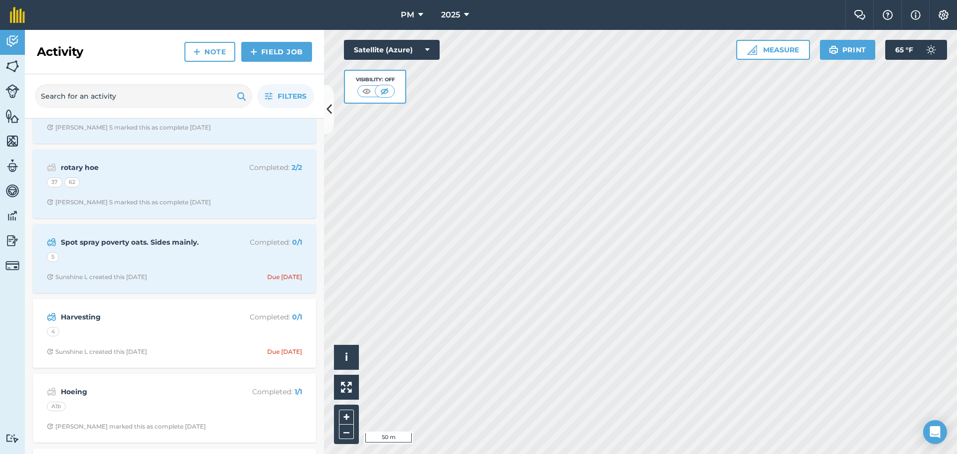
scroll to position [399, 0]
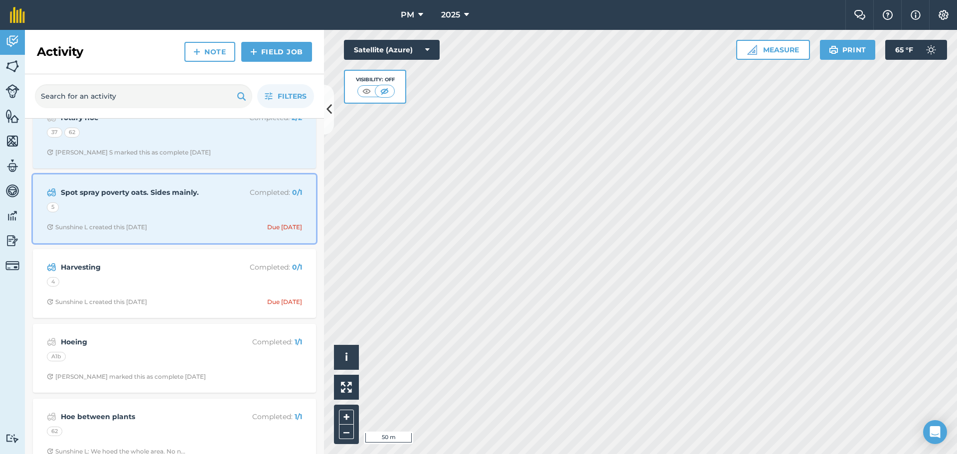
click at [142, 201] on div "Spot spray poverty oats. Sides mainly. Completed : 0 / 1 5 Sunshine L created t…" at bounding box center [174, 208] width 271 height 57
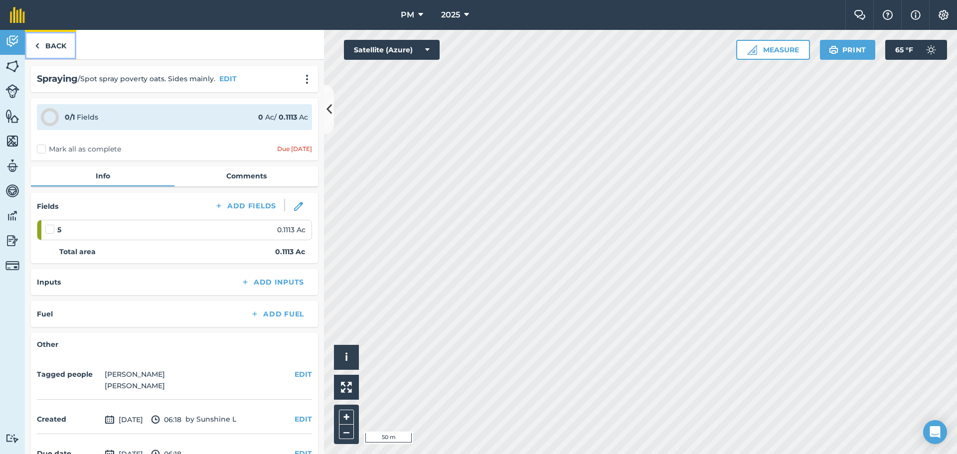
click at [48, 47] on link "Back" at bounding box center [50, 44] width 51 height 29
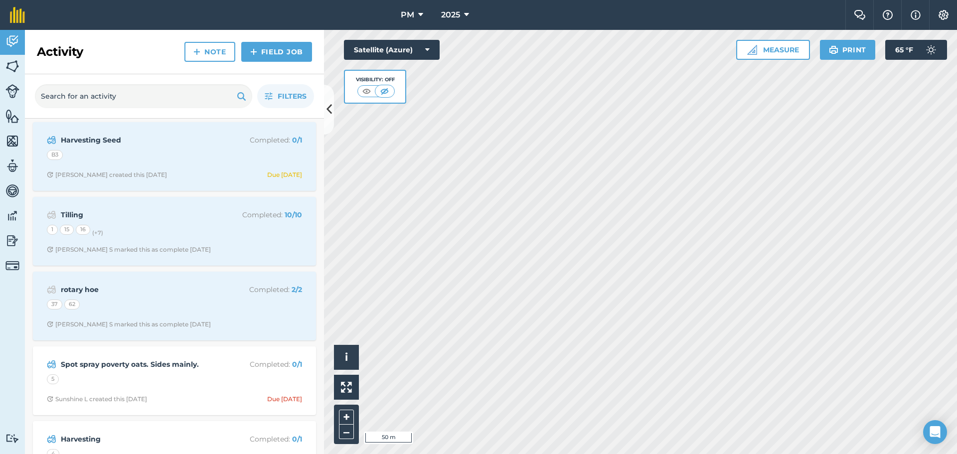
scroll to position [249, 0]
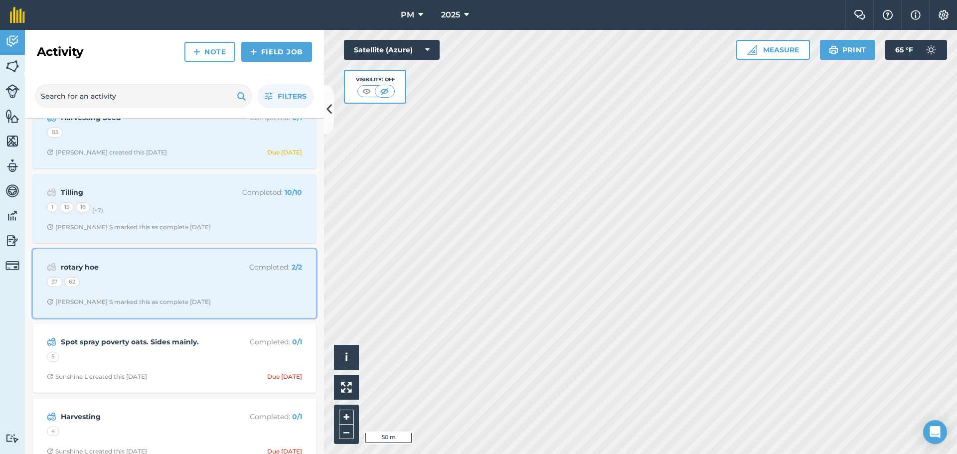
click at [127, 283] on div "37 62" at bounding box center [174, 283] width 255 height 13
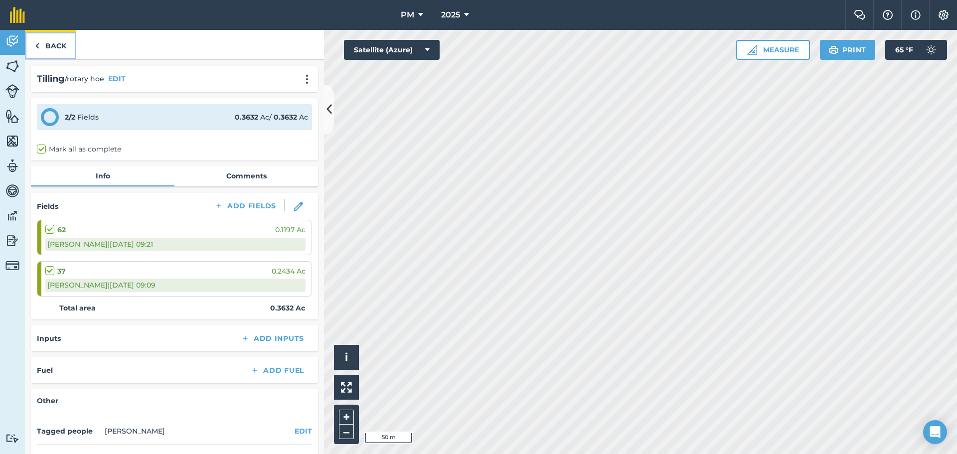
click at [57, 48] on link "Back" at bounding box center [50, 44] width 51 height 29
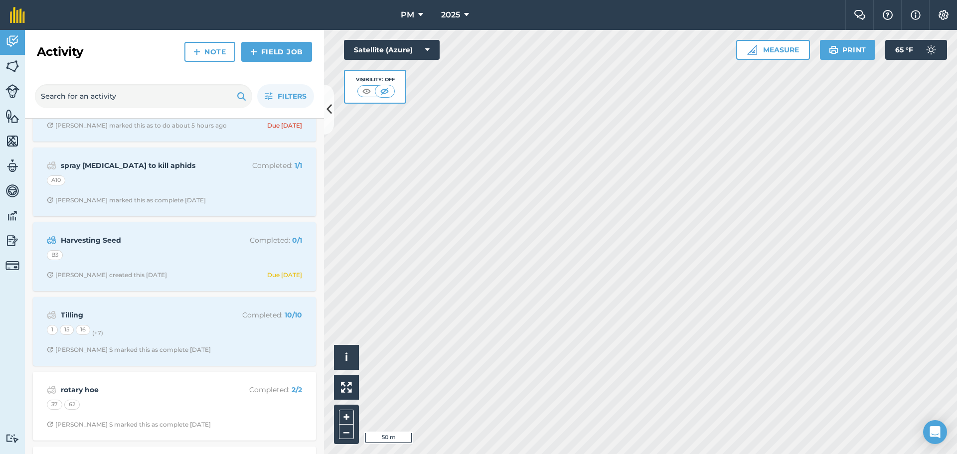
scroll to position [199, 0]
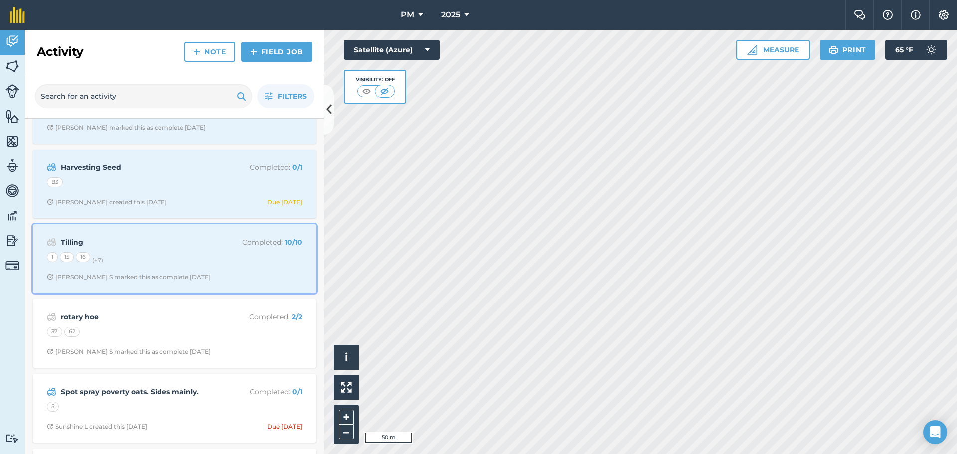
click at [181, 258] on div "1 15 16 (+ 7 )" at bounding box center [174, 258] width 255 height 13
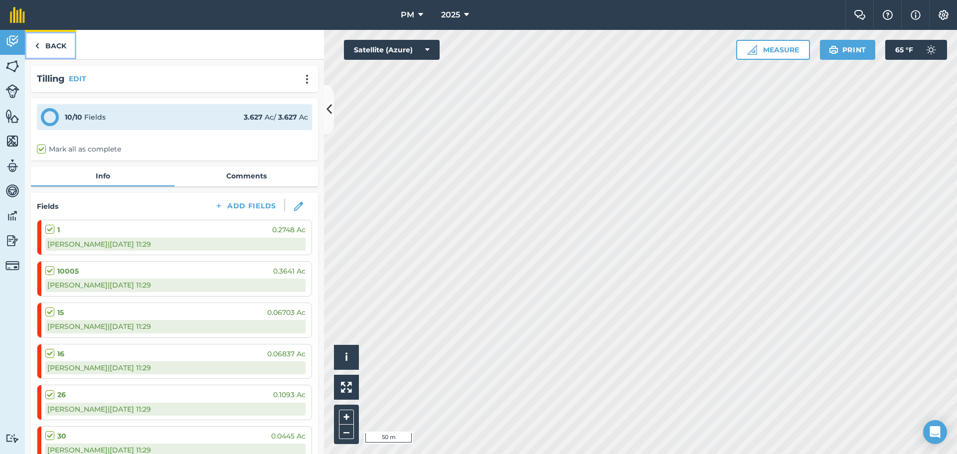
click at [54, 43] on link "Back" at bounding box center [50, 44] width 51 height 29
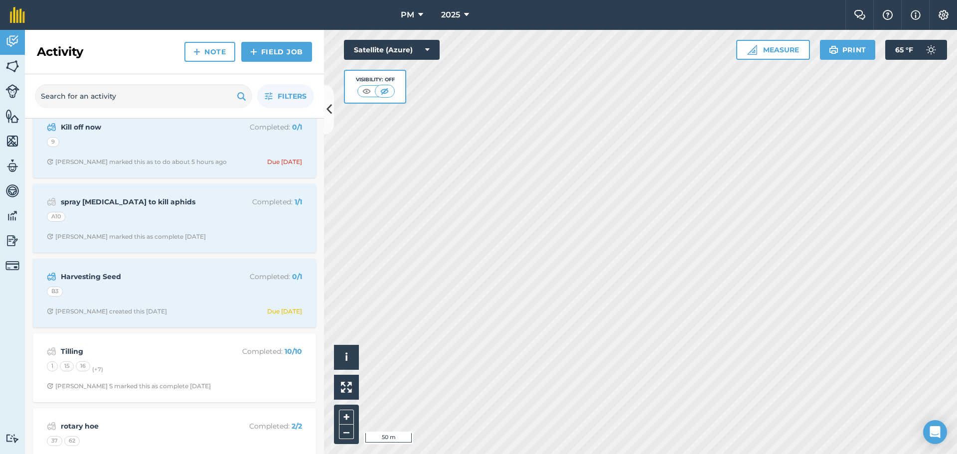
scroll to position [100, 0]
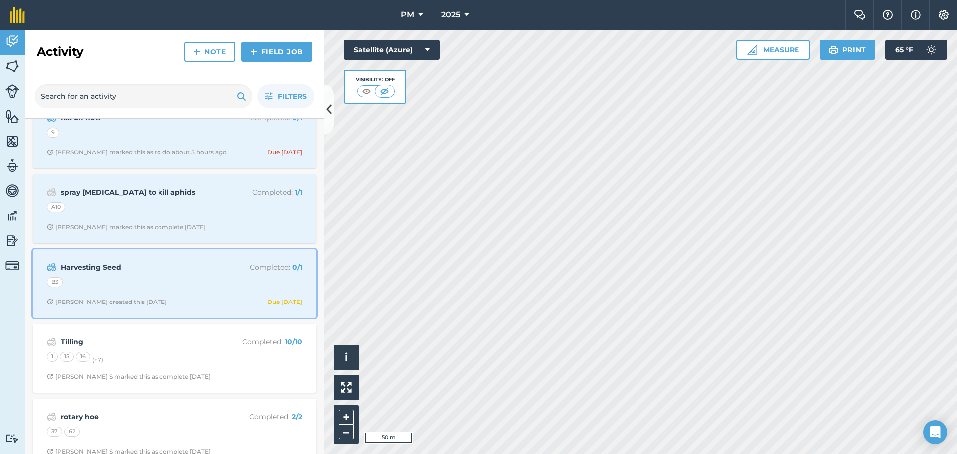
click at [140, 275] on div "Harvesting Seed Completed : 0 / 1 B3 [PERSON_NAME] R created this [DATE] Due [D…" at bounding box center [174, 283] width 271 height 57
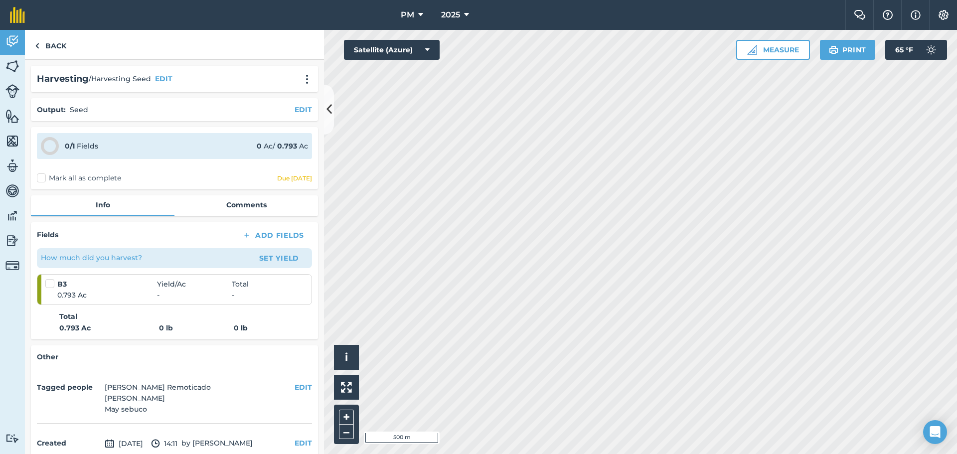
click at [718, 453] on html "PM 2025 Farm Chat Help Info Settings PM - 2025 Reproduced with the permission o…" at bounding box center [478, 227] width 957 height 454
click at [61, 41] on link "Back" at bounding box center [50, 44] width 51 height 29
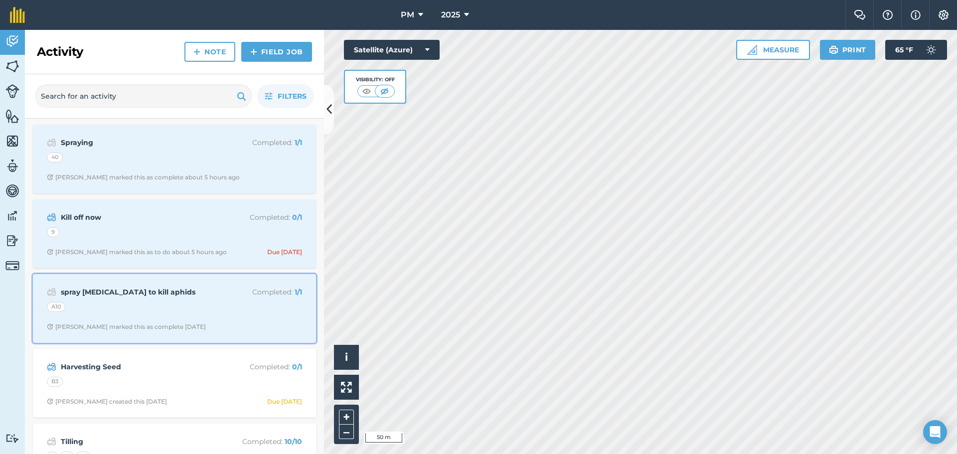
click at [136, 302] on div "A10" at bounding box center [174, 308] width 255 height 13
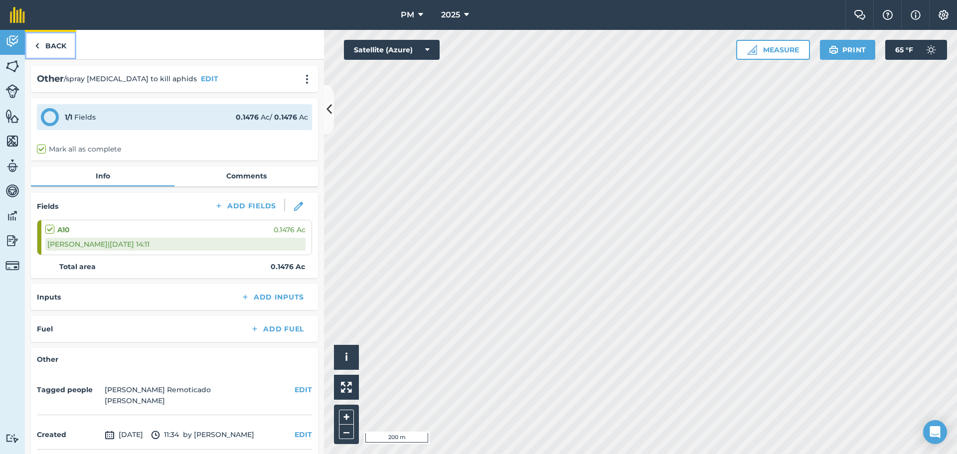
click at [56, 44] on link "Back" at bounding box center [50, 44] width 51 height 29
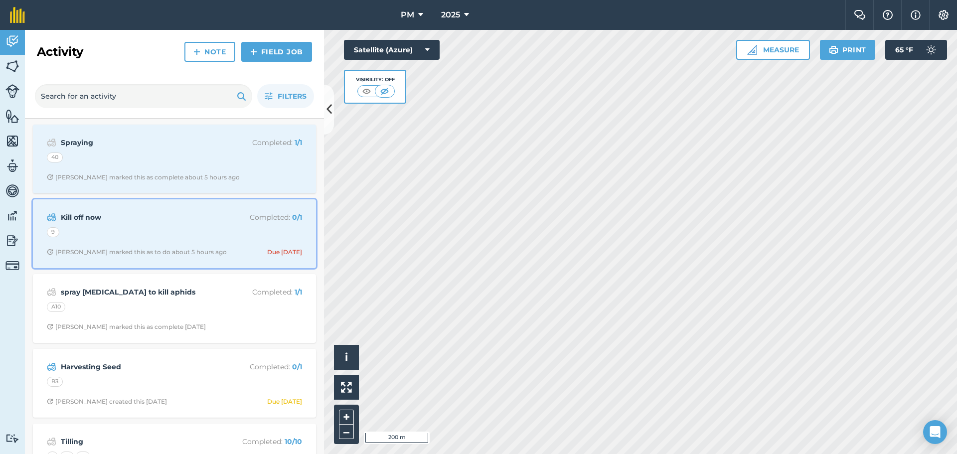
click at [146, 230] on div "9" at bounding box center [174, 233] width 255 height 13
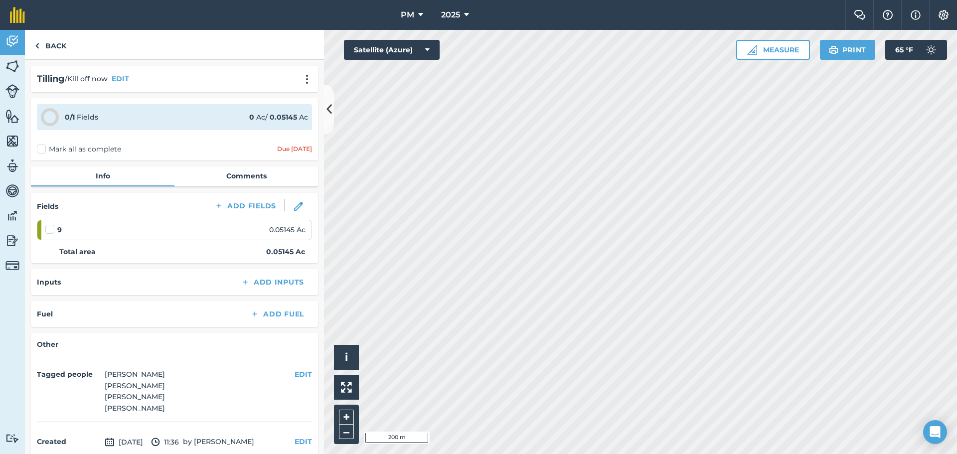
click at [62, 453] on html "PM 2025 Farm Chat Help Info Settings PM - 2025 Reproduced with the permission o…" at bounding box center [478, 227] width 957 height 454
click at [301, 428] on div "Activity Fields Livestock Features Maps Team Vehicles Data Reporting Billing Tu…" at bounding box center [478, 242] width 957 height 424
click at [620, 453] on html "PM 2025 Farm Chat Help Info Settings PM - 2025 Reproduced with the permission o…" at bounding box center [478, 227] width 957 height 454
click at [47, 49] on link "Back" at bounding box center [50, 44] width 51 height 29
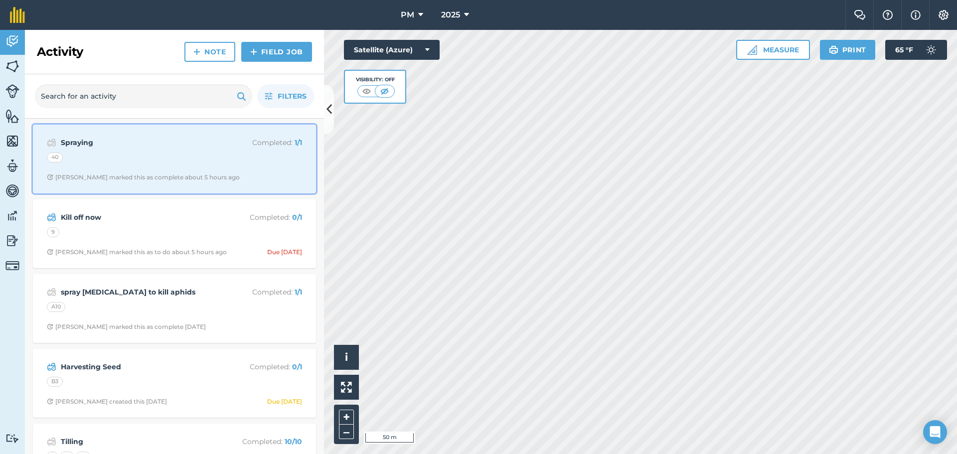
click at [129, 175] on div "[PERSON_NAME] marked this as complete about 5 hours ago" at bounding box center [143, 177] width 193 height 8
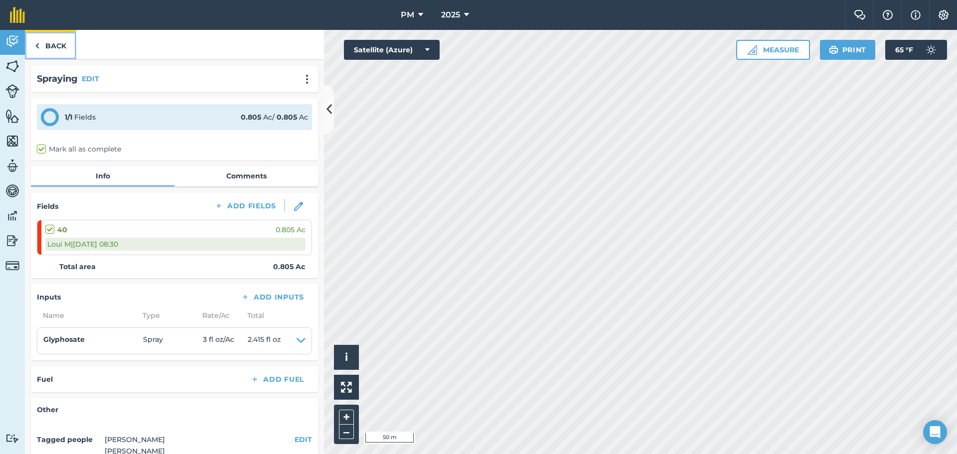
click at [48, 46] on link "Back" at bounding box center [50, 44] width 51 height 29
